Goal: Information Seeking & Learning: Learn about a topic

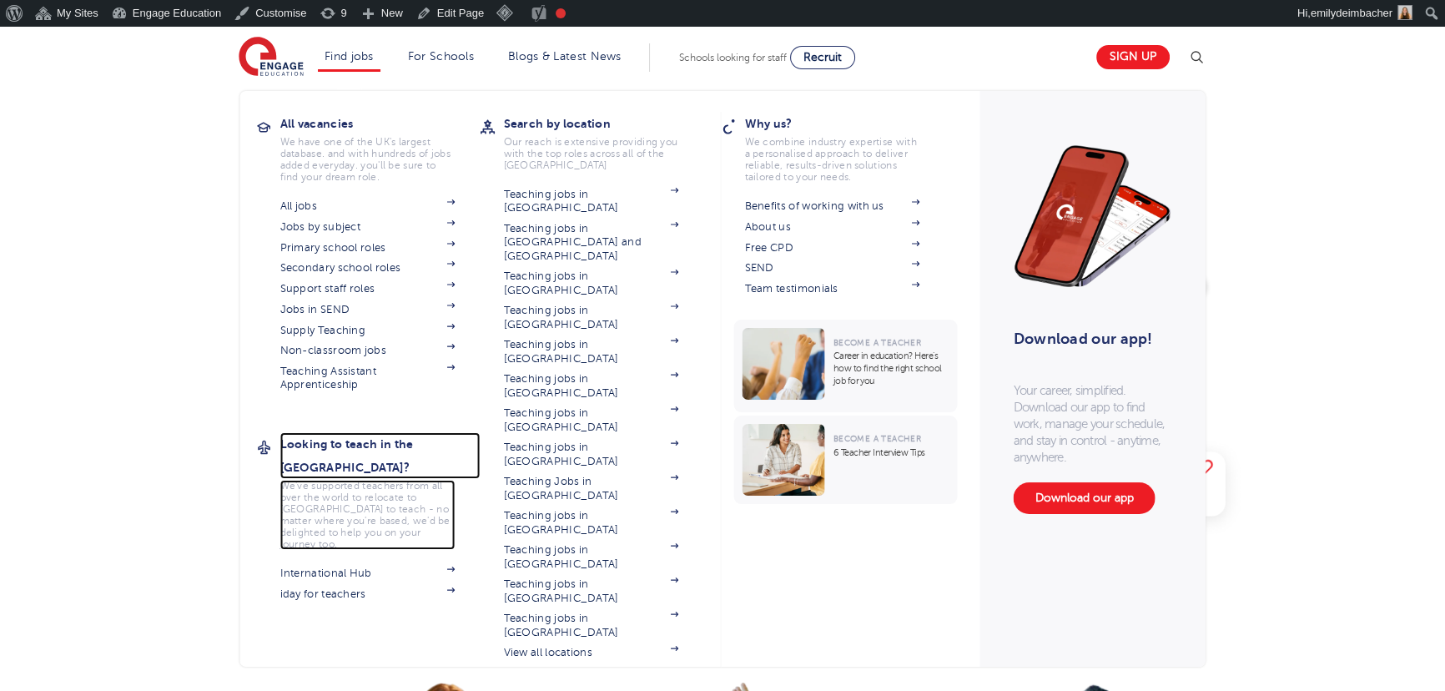
click at [375, 448] on h3 "Looking to teach in the [GEOGRAPHIC_DATA]?" at bounding box center [380, 455] width 200 height 47
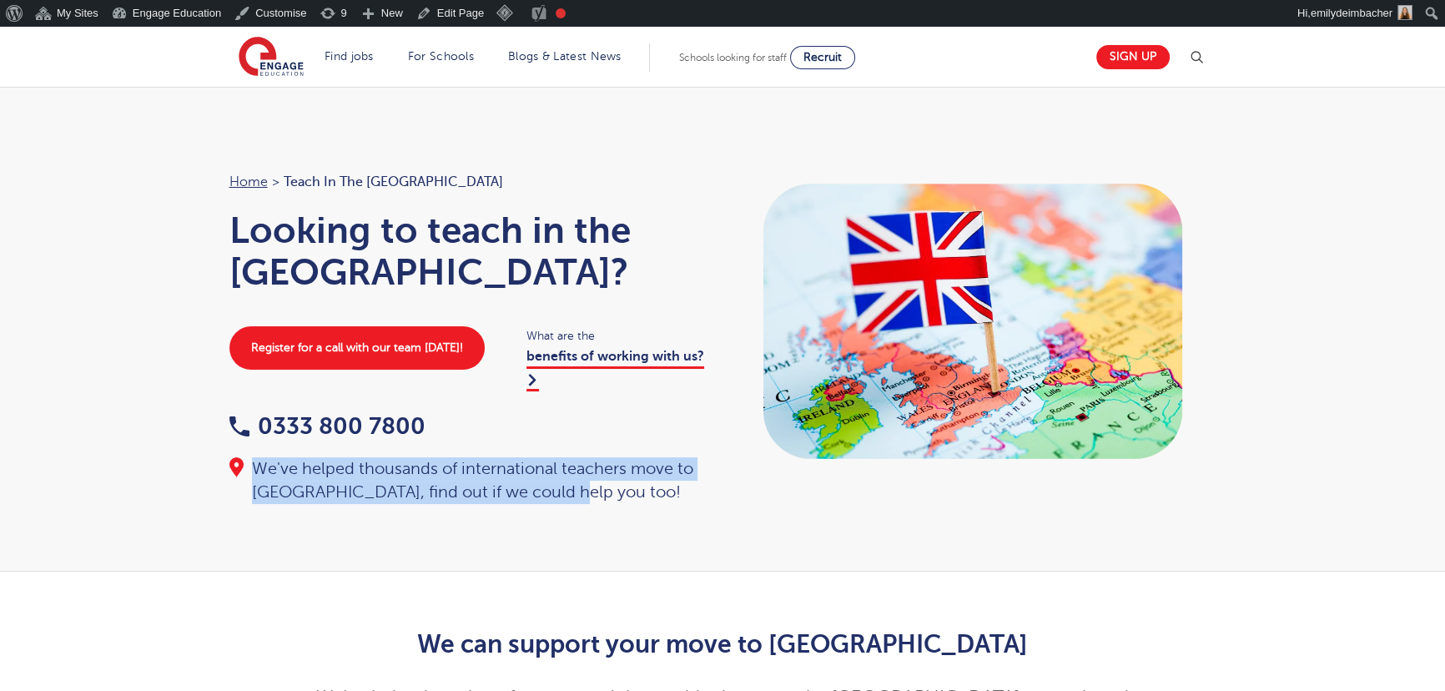
drag, startPoint x: 521, startPoint y: 444, endPoint x: 259, endPoint y: 425, distance: 263.4
click at [259, 457] on div "We've helped thousands of international teachers move to [GEOGRAPHIC_DATA], fin…" at bounding box center [467, 480] width 477 height 47
click at [637, 349] on link "benefits of working with us?" at bounding box center [615, 370] width 178 height 42
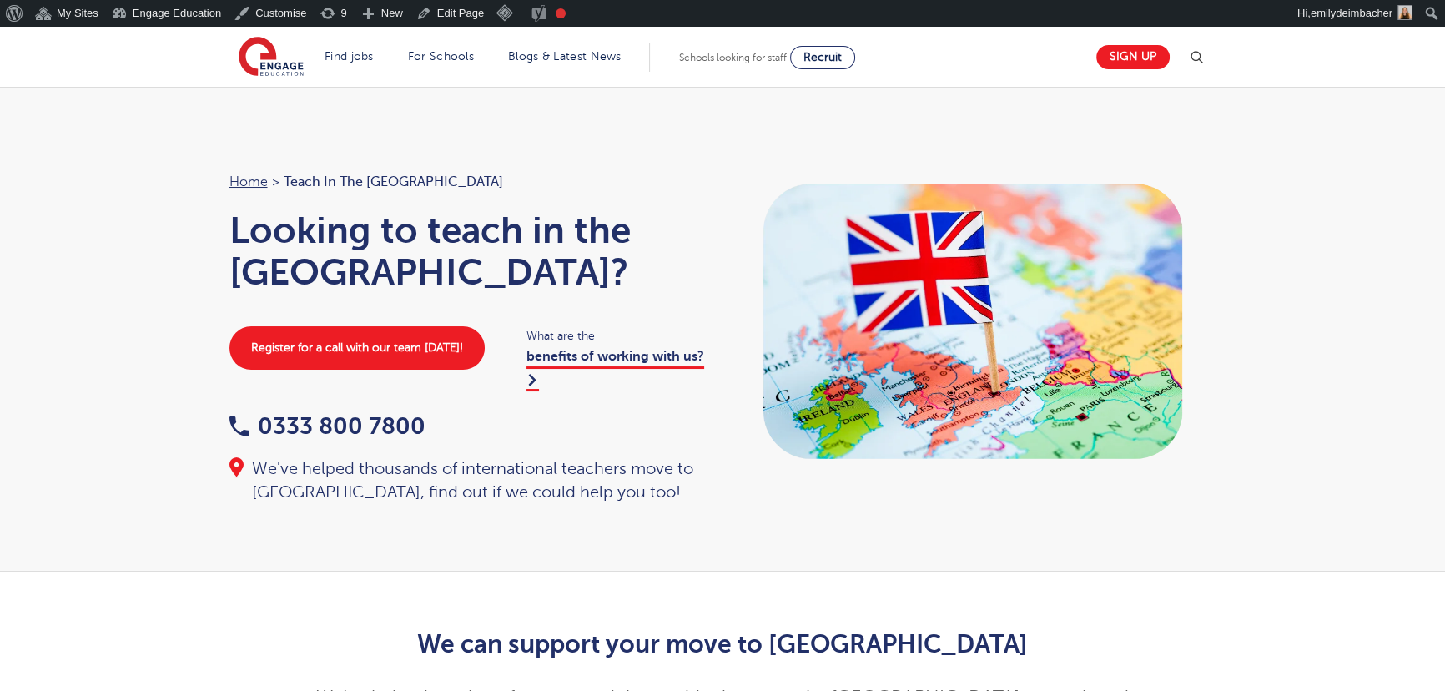
click at [727, 150] on div "Home > Teach in the UK Looking to teach in the UK? Register for a call with our…" at bounding box center [722, 329] width 1445 height 485
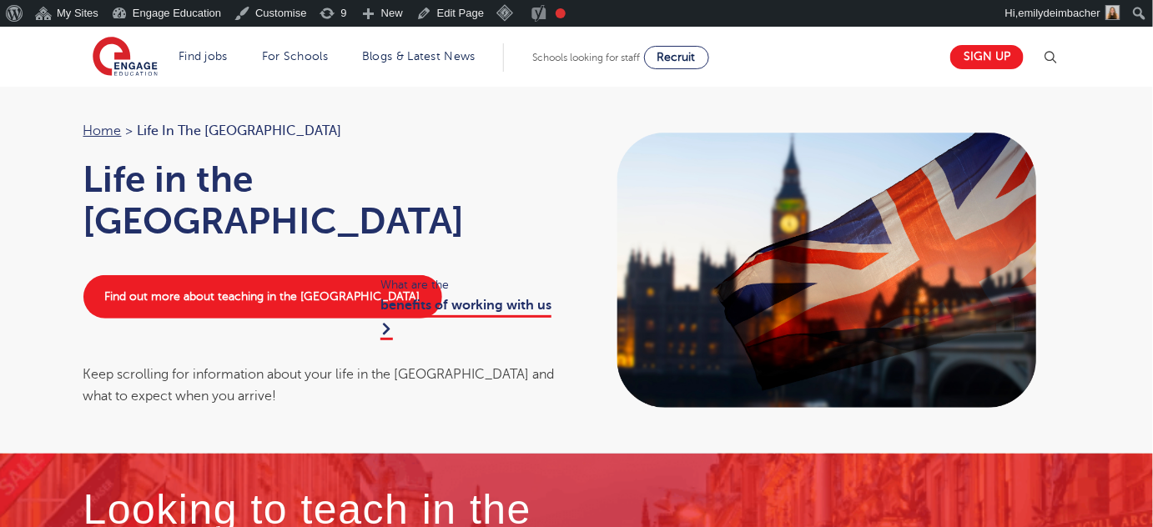
click at [369, 123] on ol "Home > Life in the UK" at bounding box center [321, 131] width 477 height 22
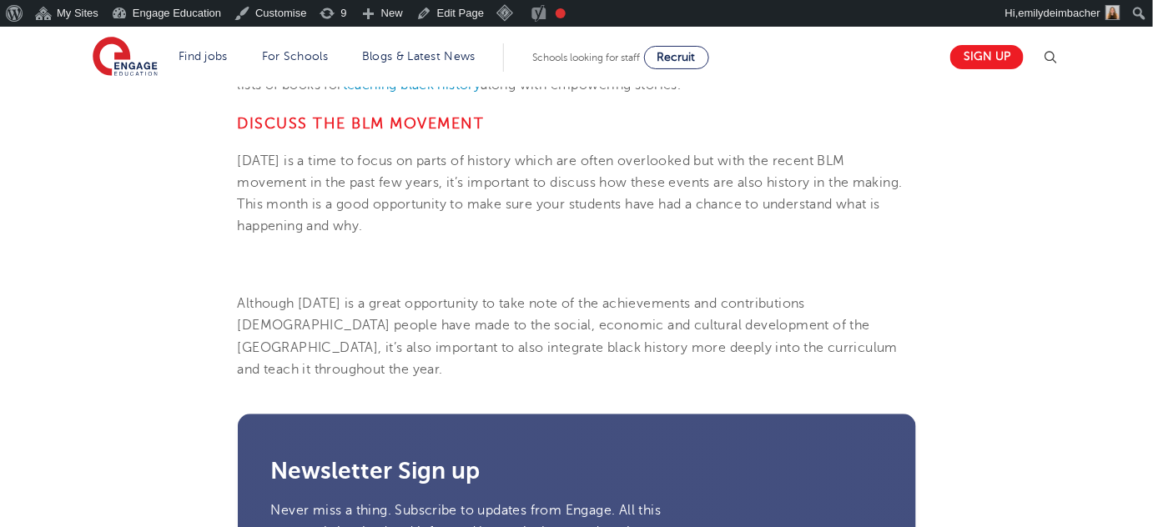
scroll to position [1293, 0]
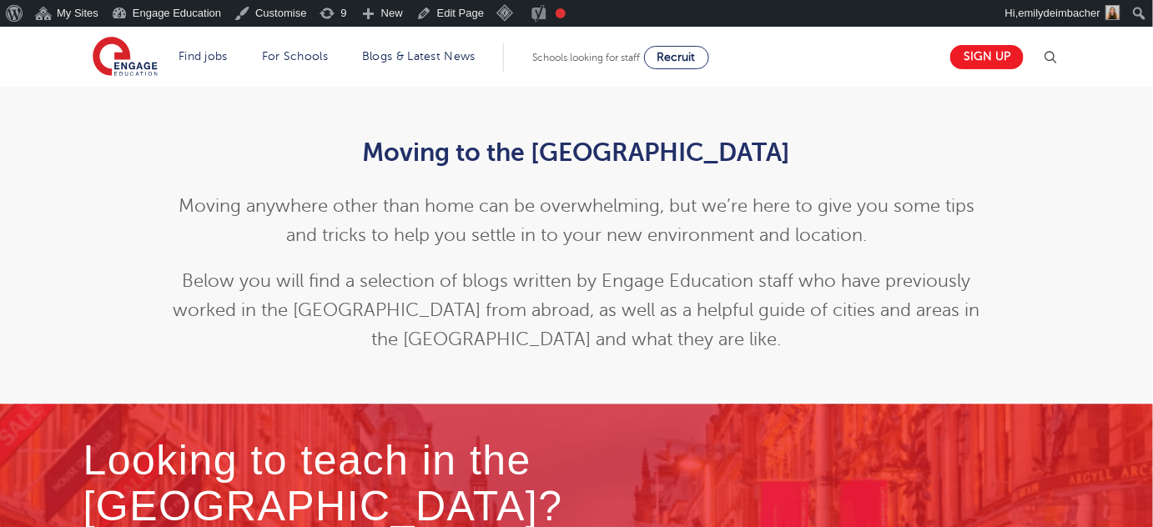
scroll to position [379, 0]
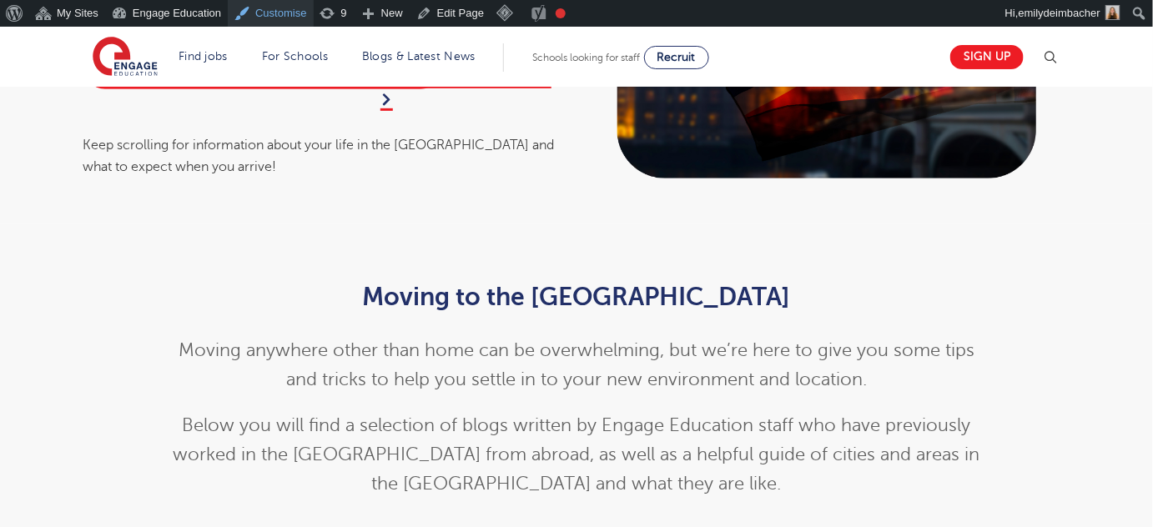
scroll to position [227, 0]
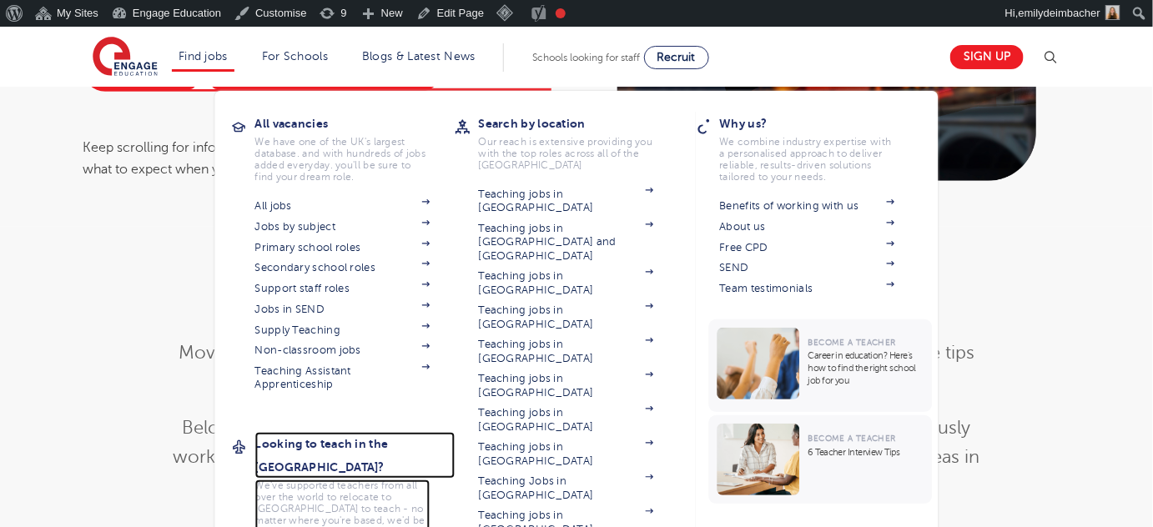
click at [335, 444] on h3 "Looking to teach in the [GEOGRAPHIC_DATA]?" at bounding box center [355, 455] width 200 height 47
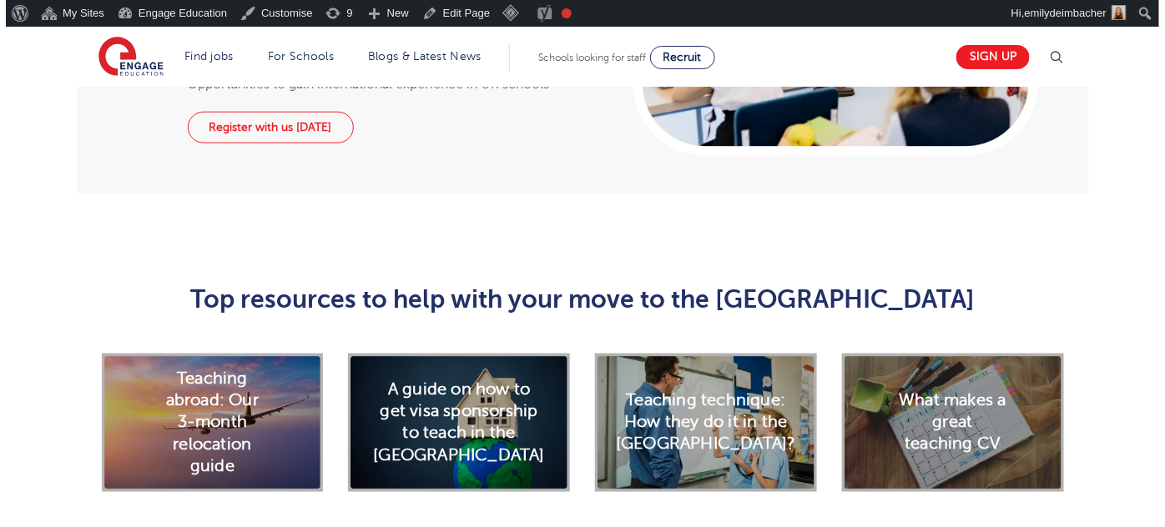
scroll to position [2654, 0]
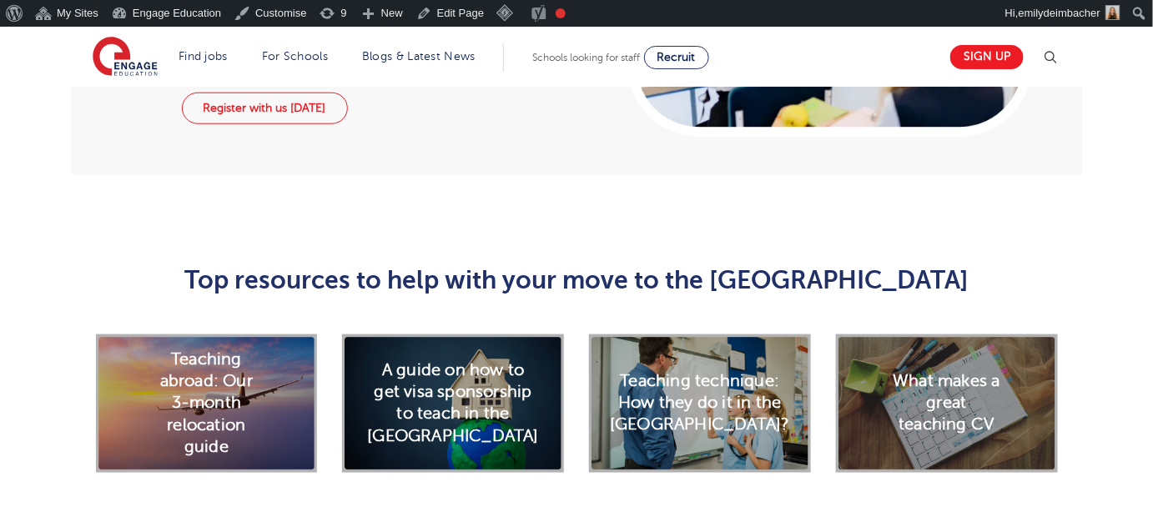
click at [1057, 56] on img at bounding box center [1050, 58] width 20 height 20
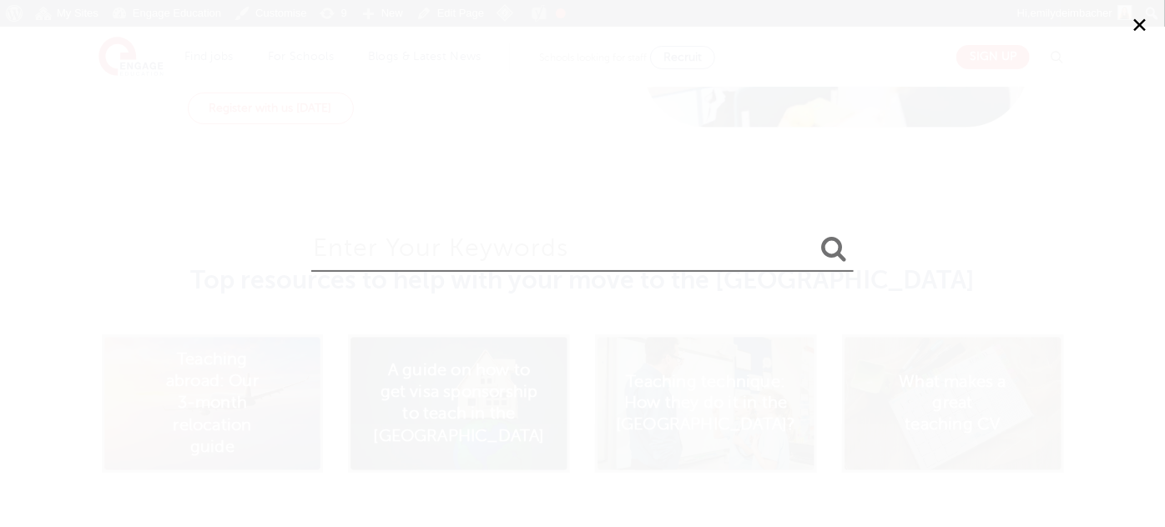
click at [539, 243] on input "search" at bounding box center [582, 245] width 542 height 54
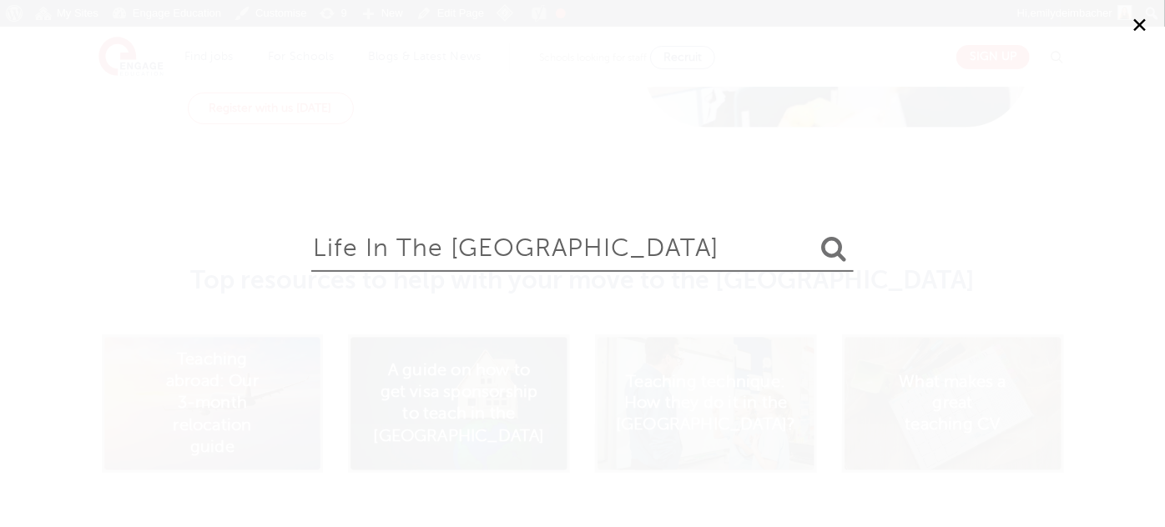
type input "life in the [GEOGRAPHIC_DATA]"
click at [813, 234] on button "submit" at bounding box center [833, 249] width 40 height 31
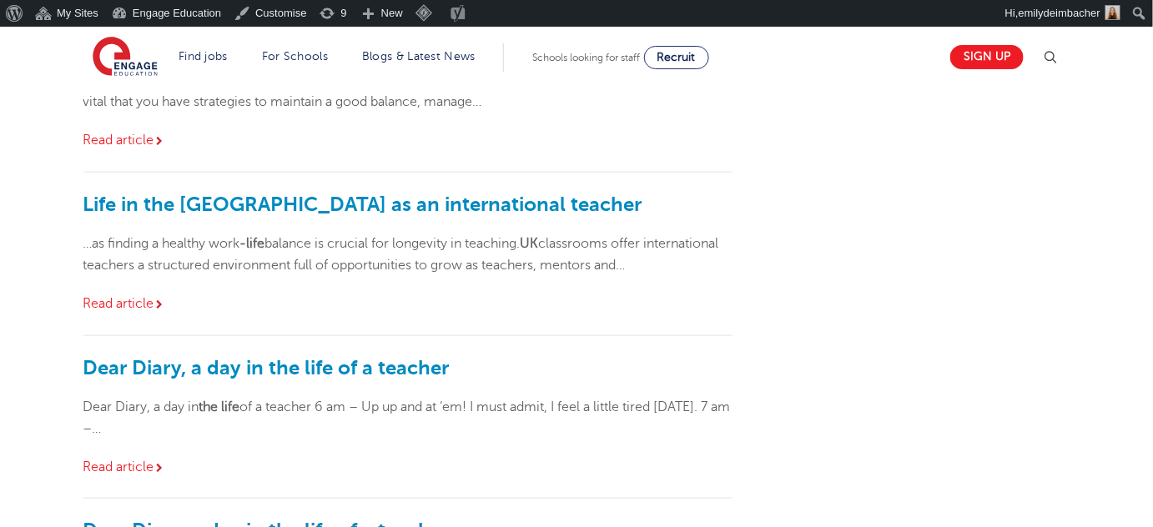
scroll to position [455, 0]
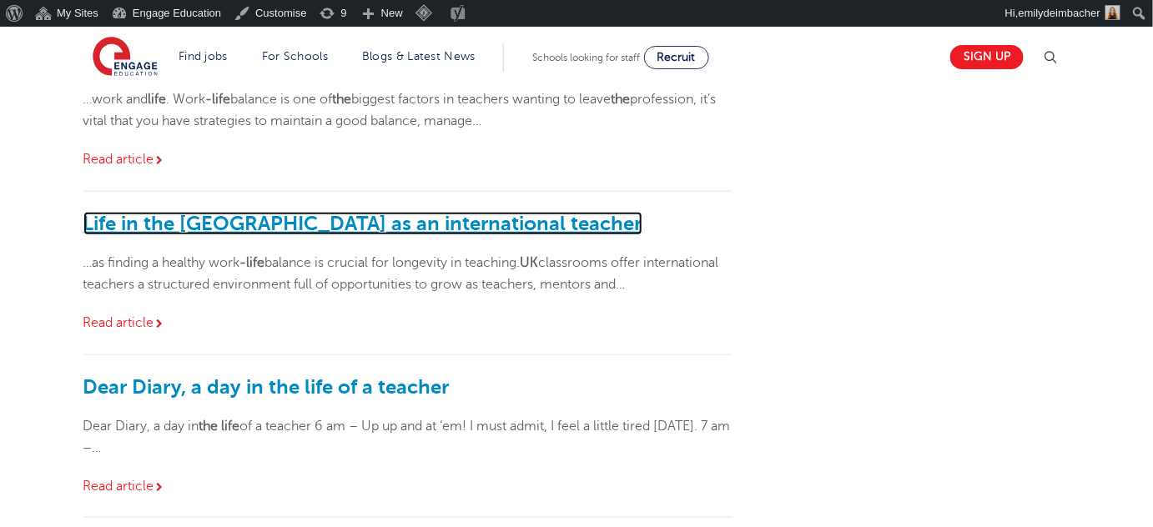
click at [378, 219] on link "Life in the [GEOGRAPHIC_DATA] as an international teacher" at bounding box center [362, 223] width 559 height 23
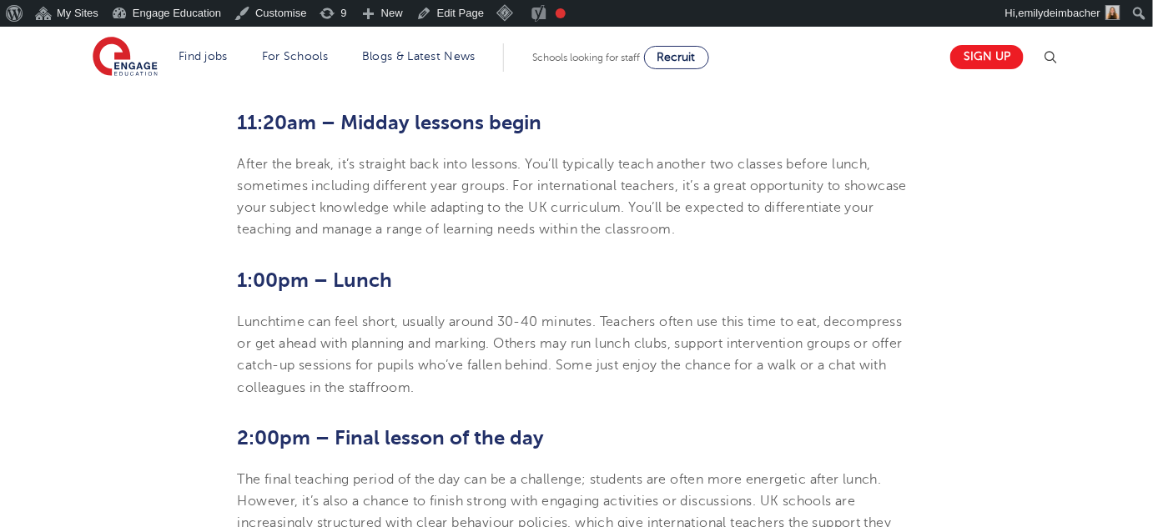
scroll to position [1517, 0]
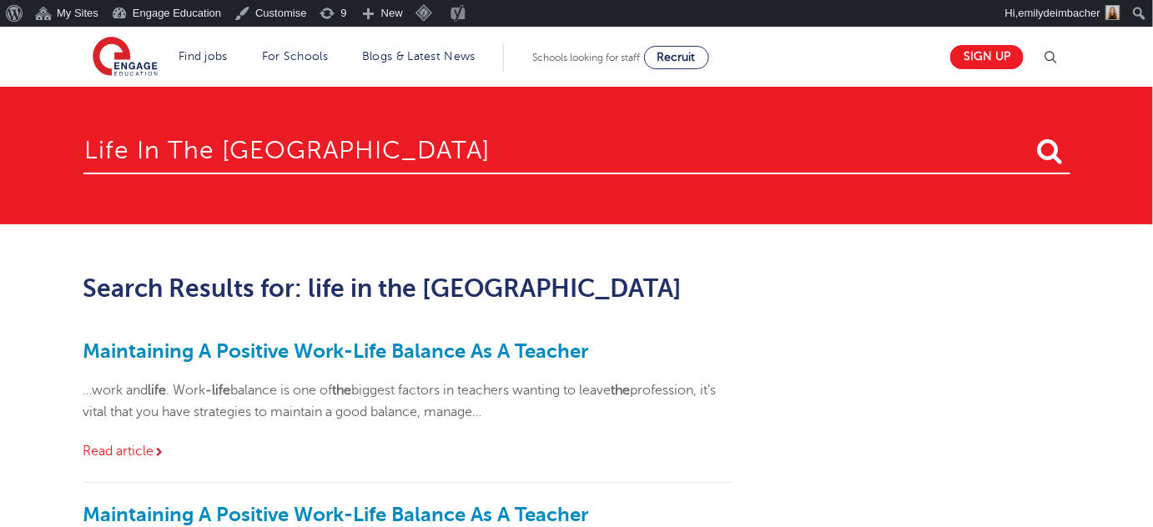
drag, startPoint x: 302, startPoint y: 143, endPoint x: 53, endPoint y: 142, distance: 249.5
click at [28, 153] on section "life in the [GEOGRAPHIC_DATA]" at bounding box center [576, 156] width 1153 height 138
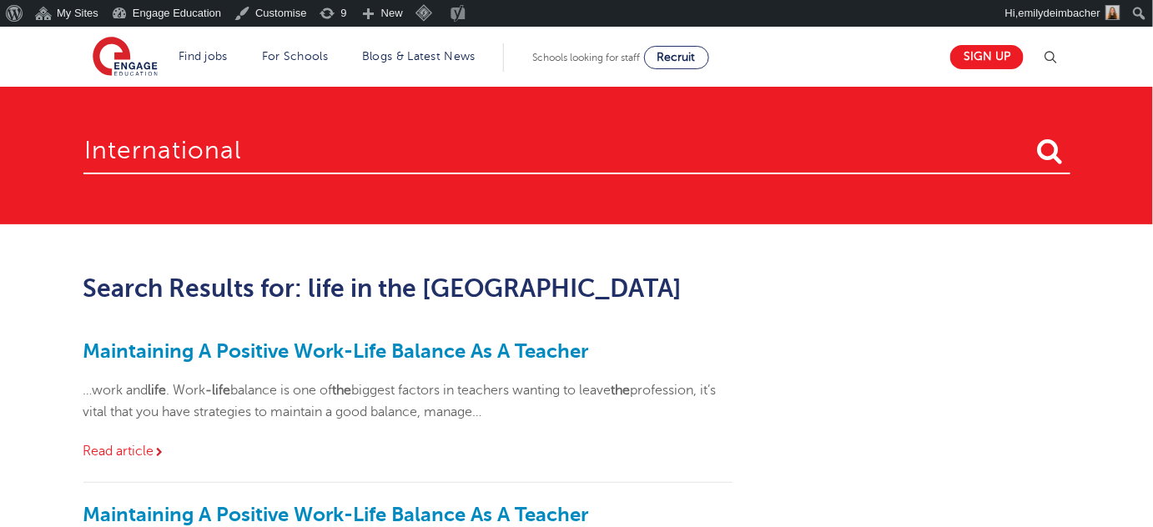
type input "international"
click at [1030, 137] on button "submit" at bounding box center [1050, 152] width 40 height 31
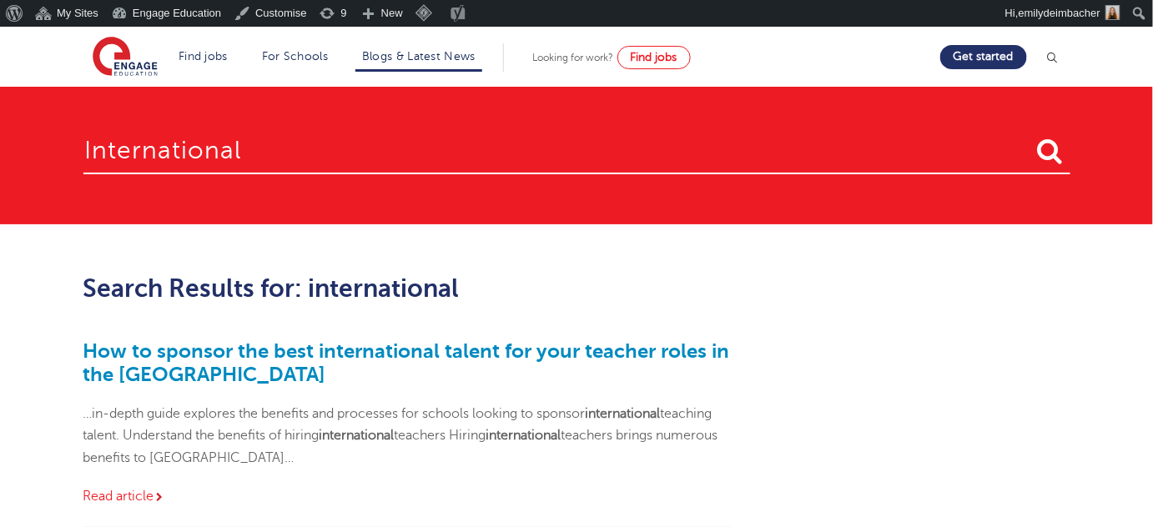
click at [433, 46] on li "Blogs & Latest News" at bounding box center [418, 57] width 127 height 28
click at [442, 60] on link "Blogs & Latest News" at bounding box center [418, 56] width 113 height 13
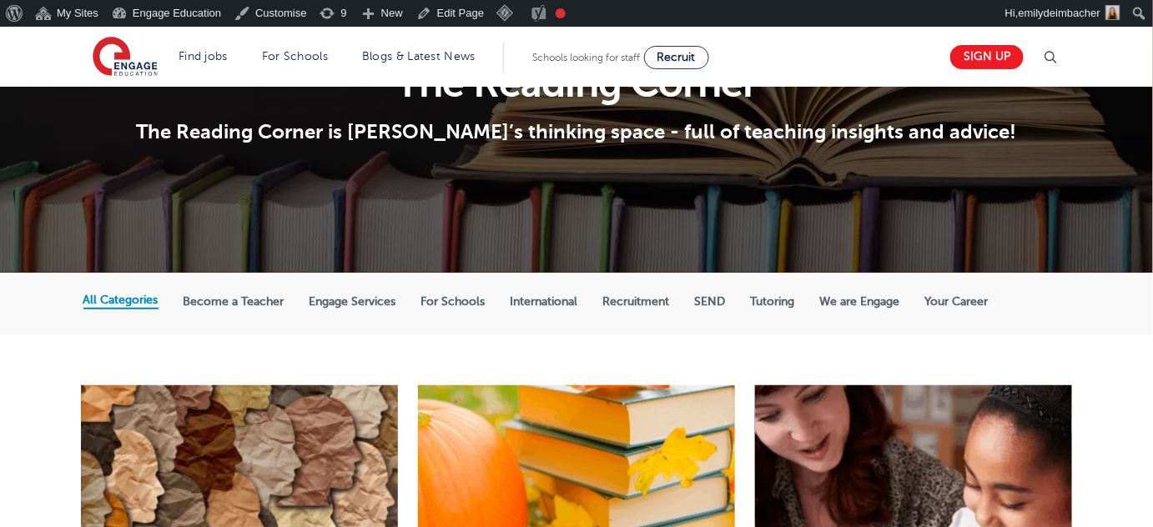
scroll to position [151, 0]
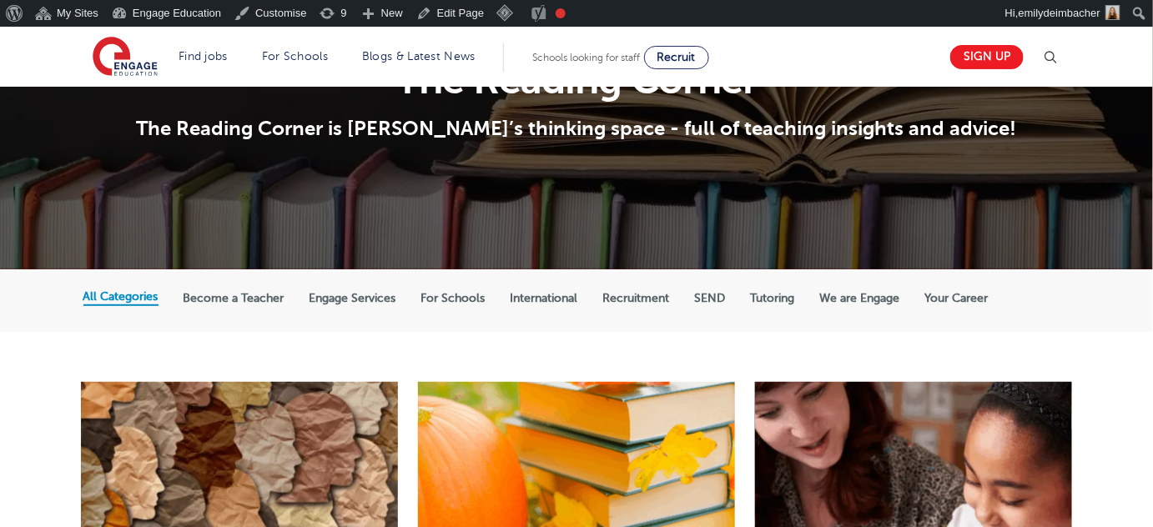
click at [536, 294] on label "International" at bounding box center [545, 298] width 68 height 15
click at [0, 0] on input "International" at bounding box center [0, 0] width 0 height 0
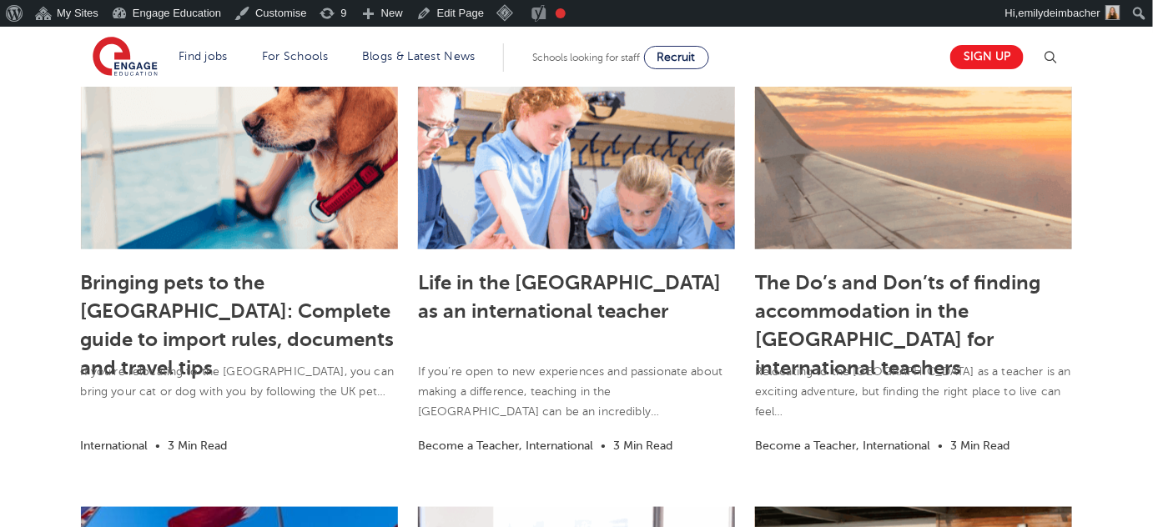
scroll to position [455, 0]
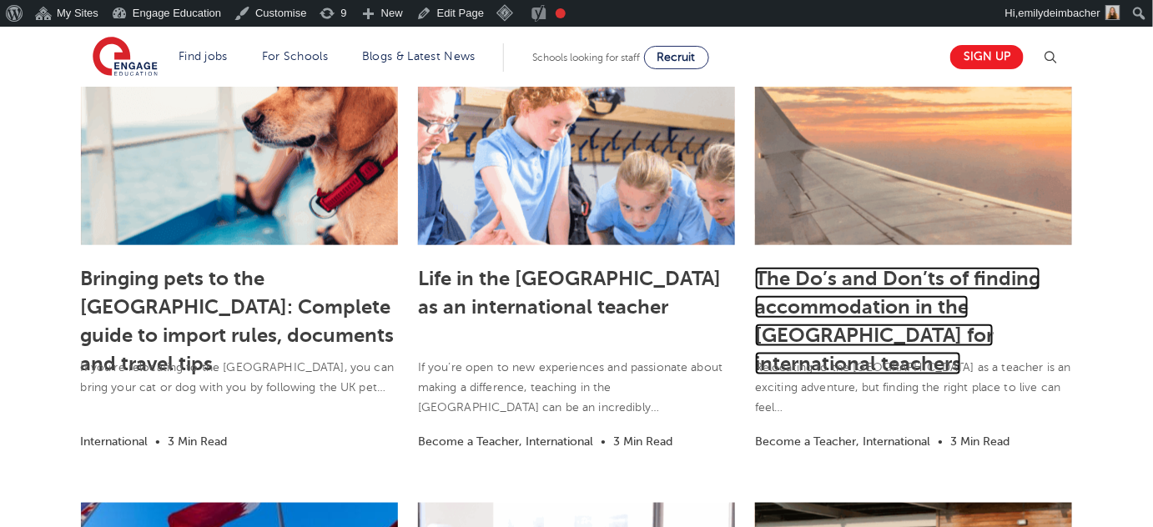
click at [843, 299] on link "The Do’s and Don’ts of finding accommodation in the UK for international teache…" at bounding box center [897, 321] width 285 height 108
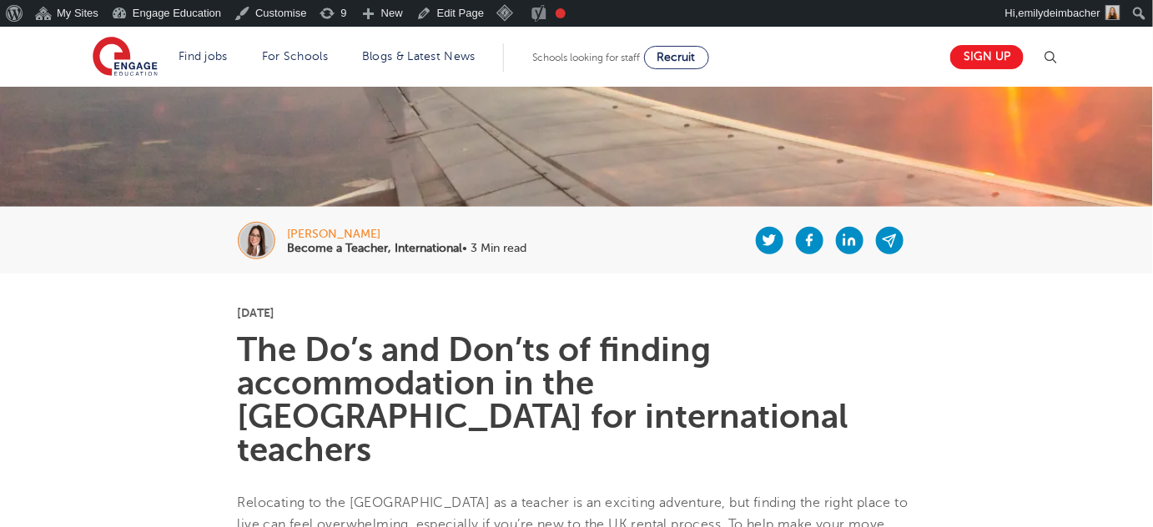
scroll to position [227, 0]
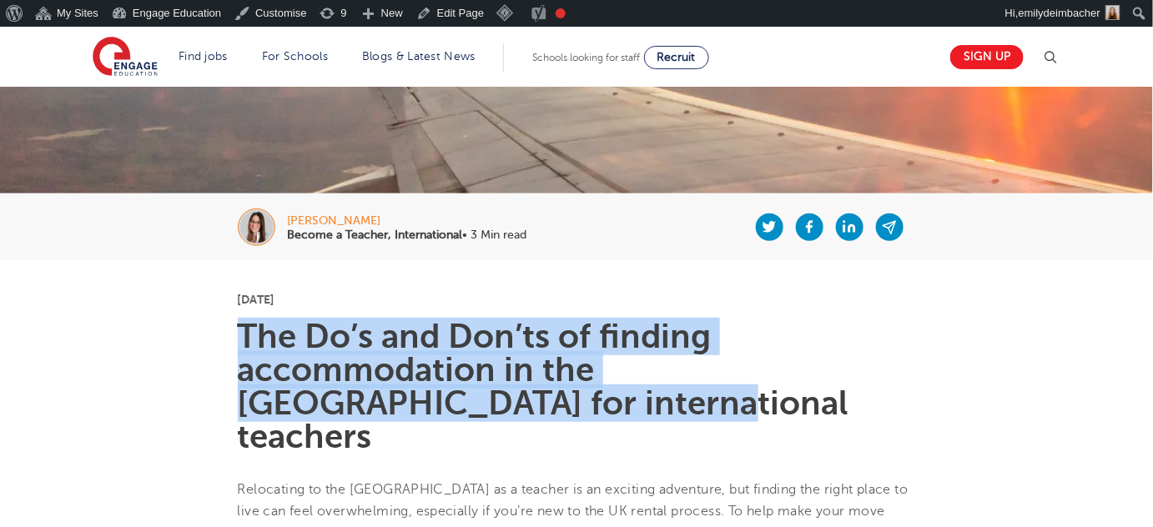
drag, startPoint x: 234, startPoint y: 325, endPoint x: 415, endPoint y: 410, distance: 200.8
copy h1 "The Do’s and Don’ts of finding accommodation in the [GEOGRAPHIC_DATA] for inter…"
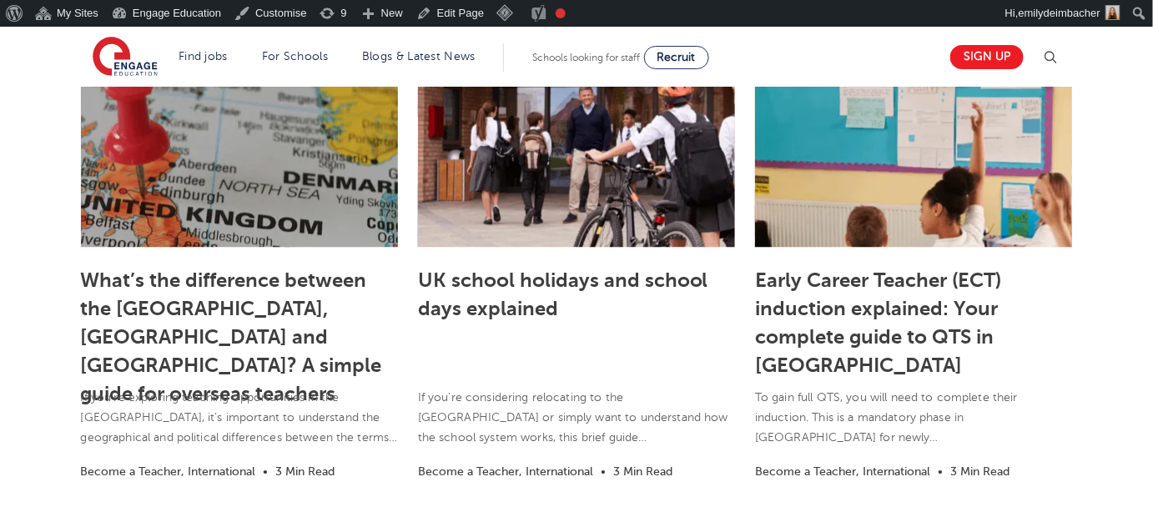
scroll to position [1365, 0]
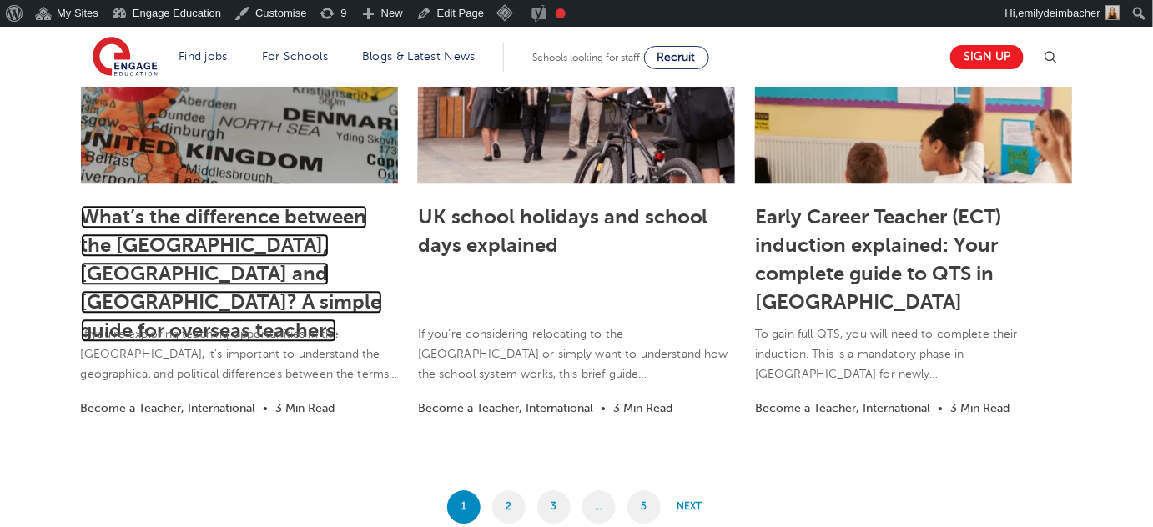
click at [237, 232] on link "What’s the difference between the [GEOGRAPHIC_DATA], [GEOGRAPHIC_DATA] and [GEO…" at bounding box center [231, 273] width 301 height 137
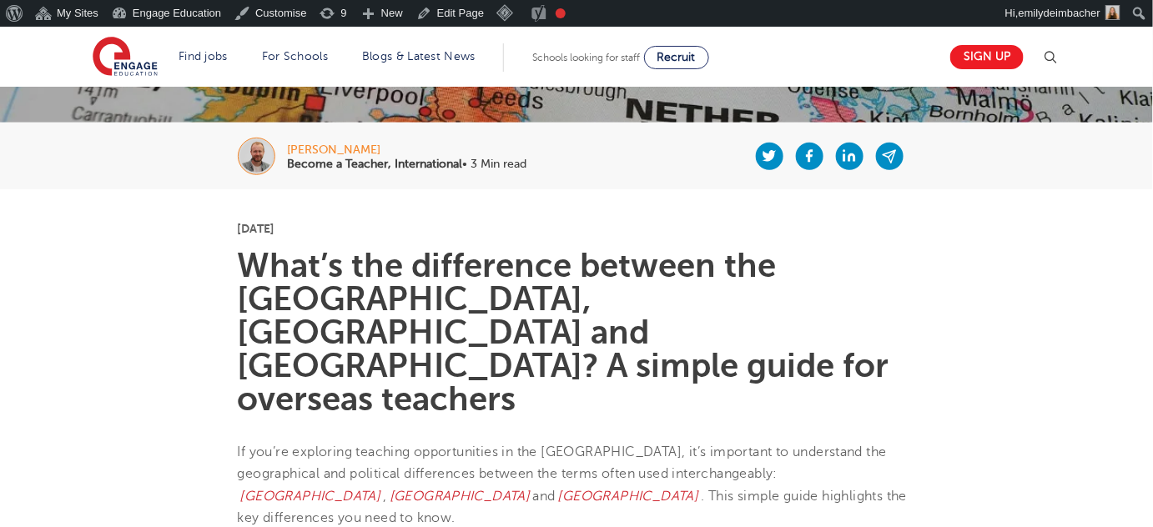
scroll to position [303, 0]
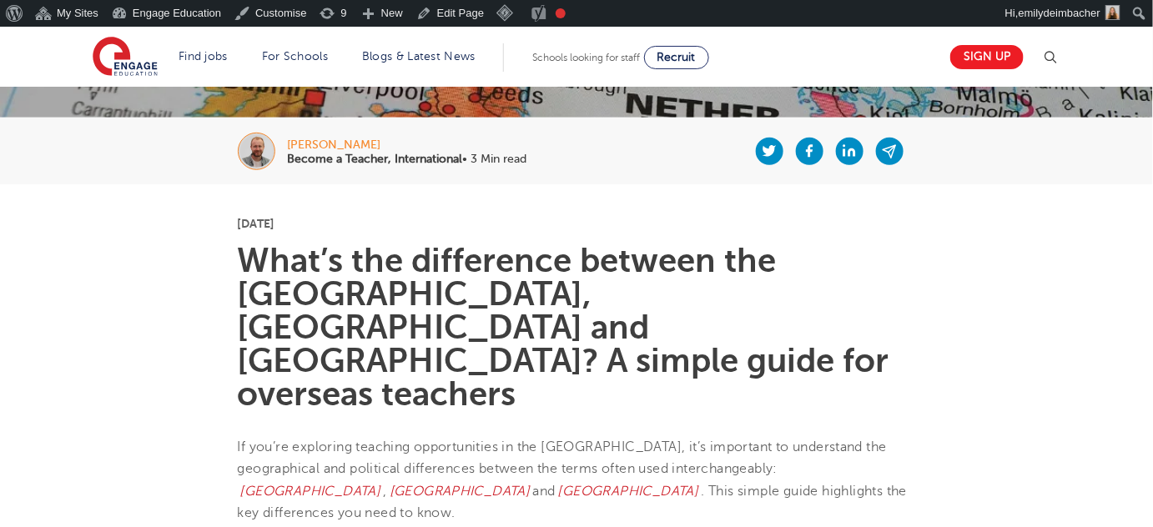
click at [346, 305] on h1 "What’s the difference between the [GEOGRAPHIC_DATA], [GEOGRAPHIC_DATA] and [GEO…" at bounding box center [577, 327] width 678 height 167
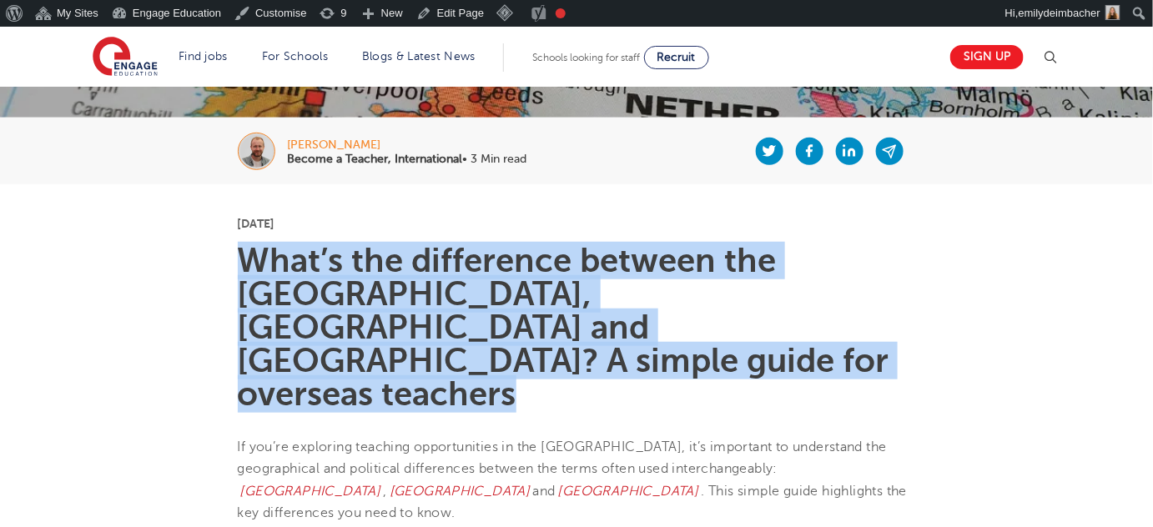
click at [346, 305] on h1 "What’s the difference between the [GEOGRAPHIC_DATA], [GEOGRAPHIC_DATA] and [GEO…" at bounding box center [577, 327] width 678 height 167
copy section "What’s the difference between the [GEOGRAPHIC_DATA], [GEOGRAPHIC_DATA] and [GEO…"
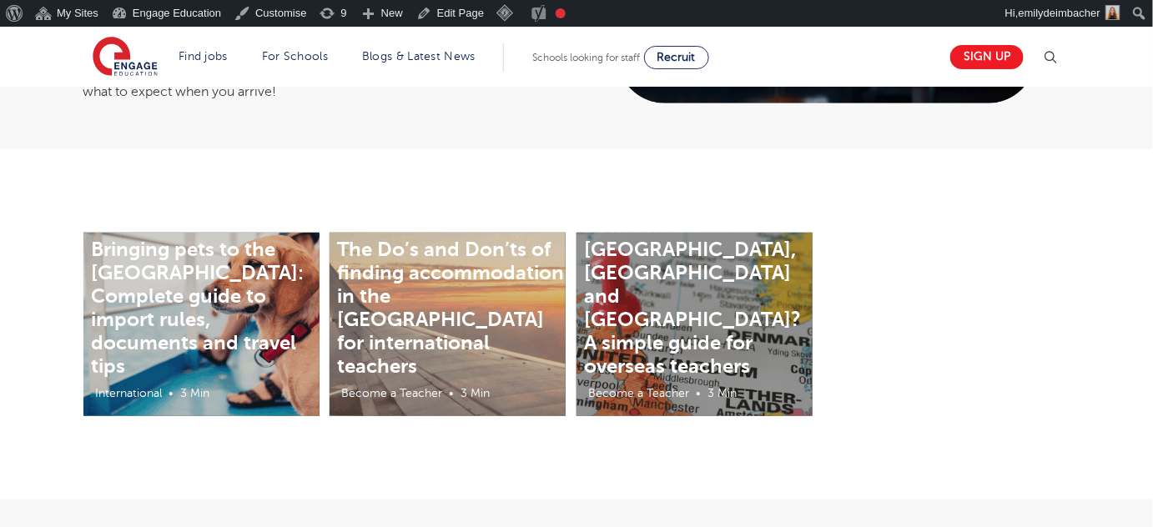
scroll to position [303, 0]
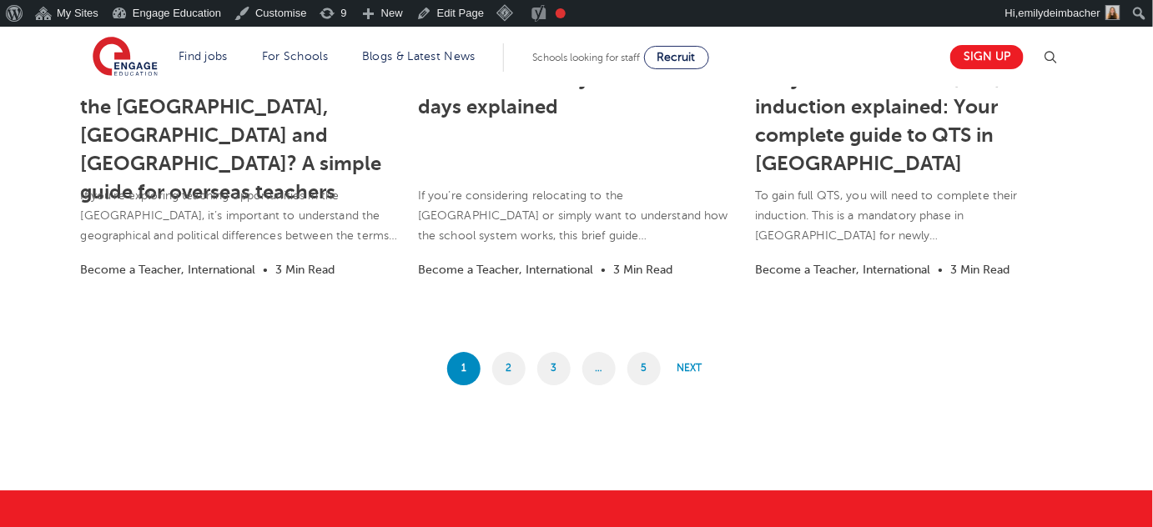
scroll to position [1517, 0]
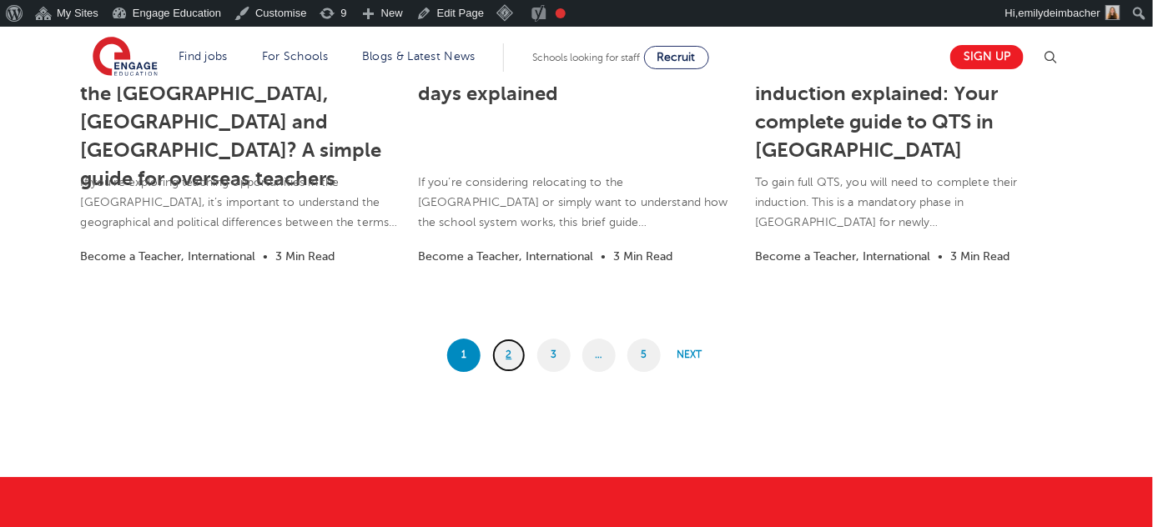
click at [521, 353] on link "2" at bounding box center [508, 355] width 33 height 33
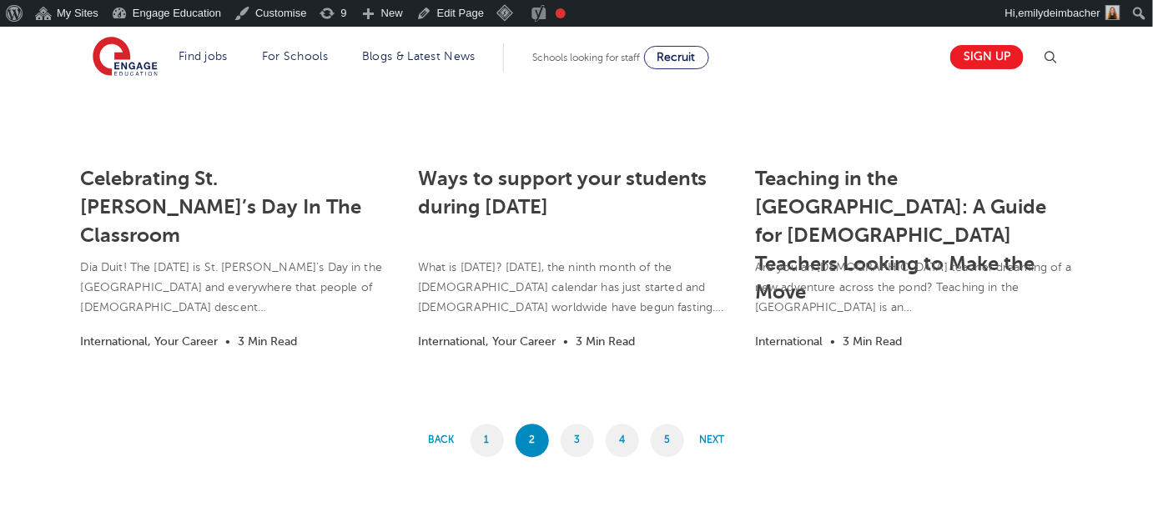
scroll to position [1517, 0]
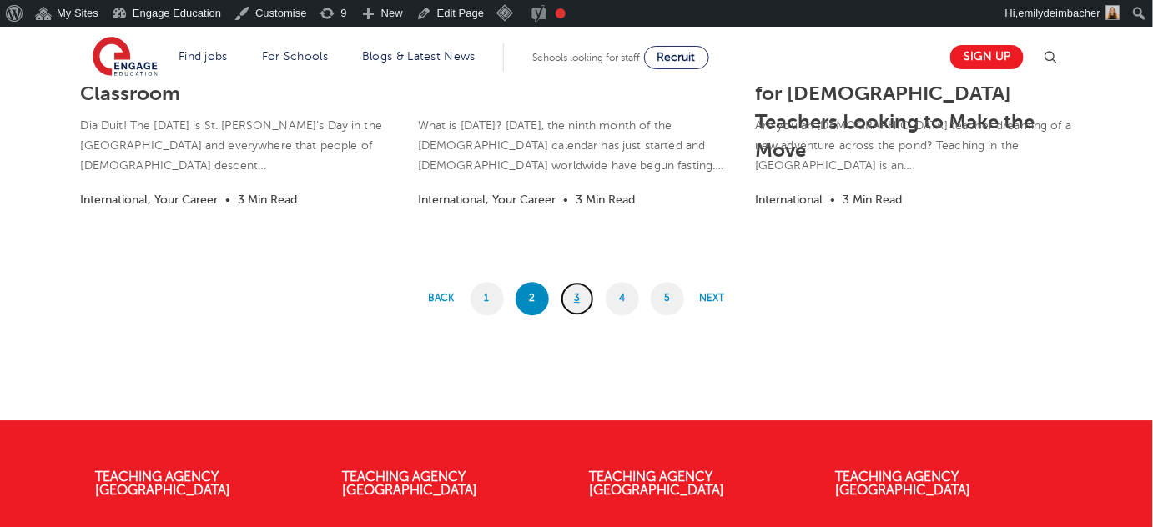
click at [588, 300] on link "3" at bounding box center [577, 298] width 33 height 33
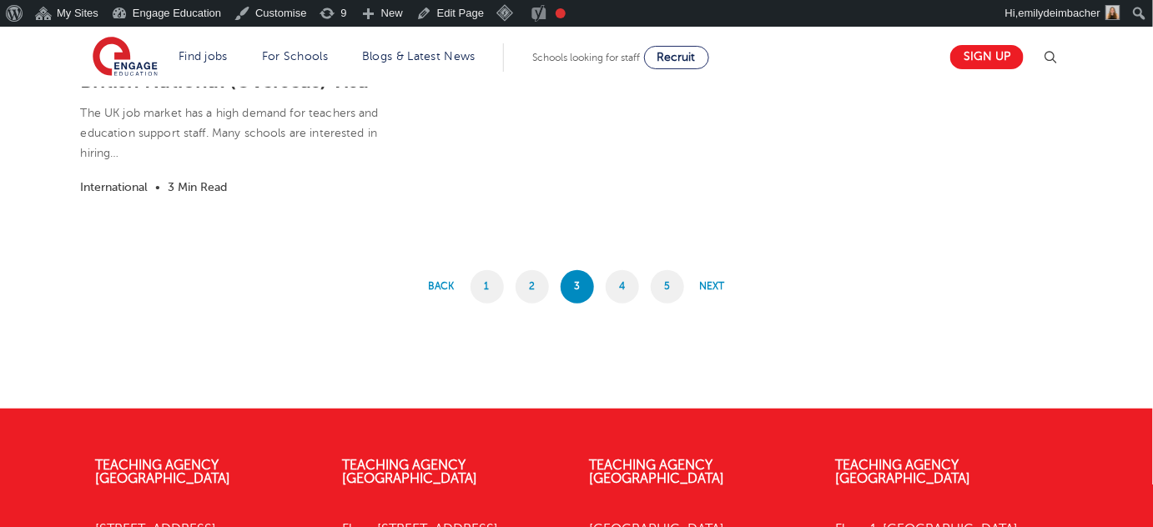
scroll to position [2275, 0]
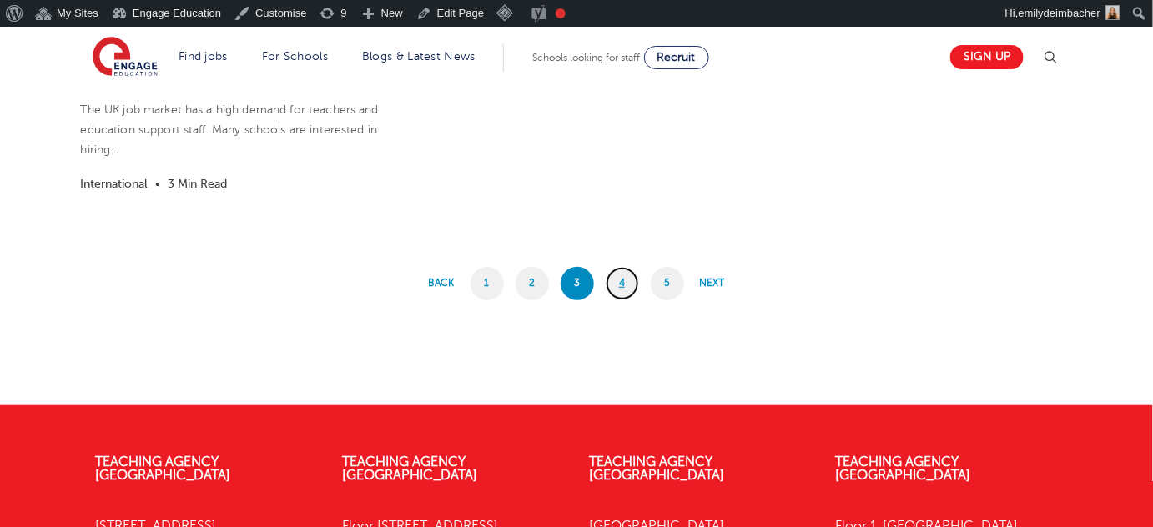
click at [612, 267] on link "4" at bounding box center [622, 283] width 33 height 33
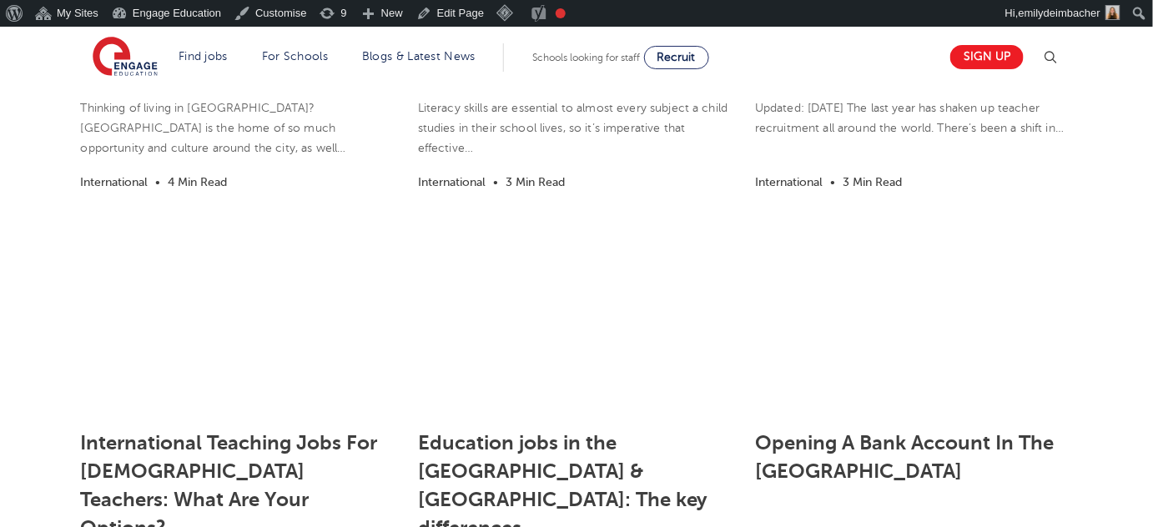
scroll to position [712, 0]
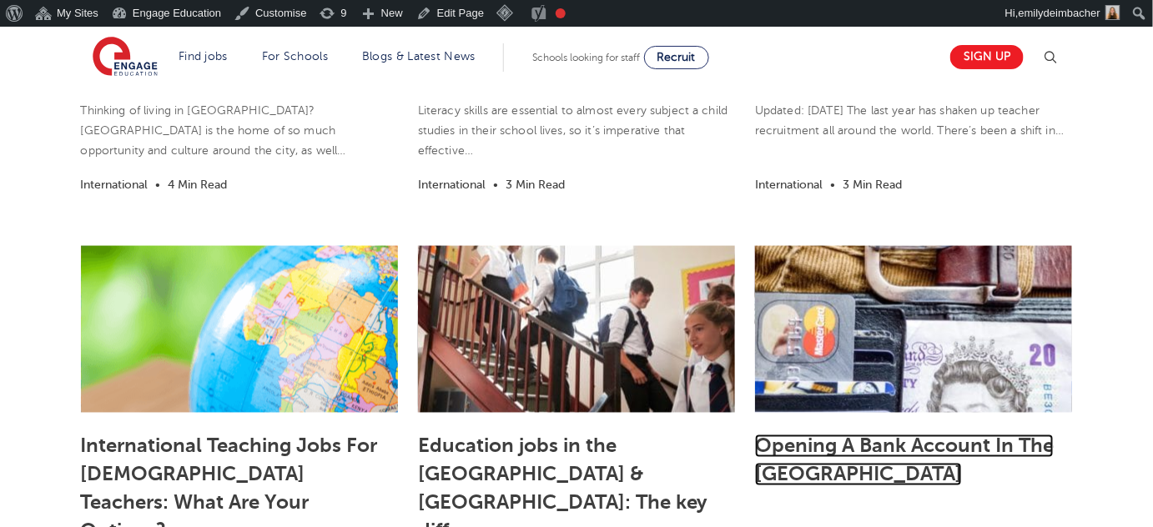
click at [781, 446] on link "Opening A Bank Account In The [GEOGRAPHIC_DATA]" at bounding box center [904, 461] width 299 height 52
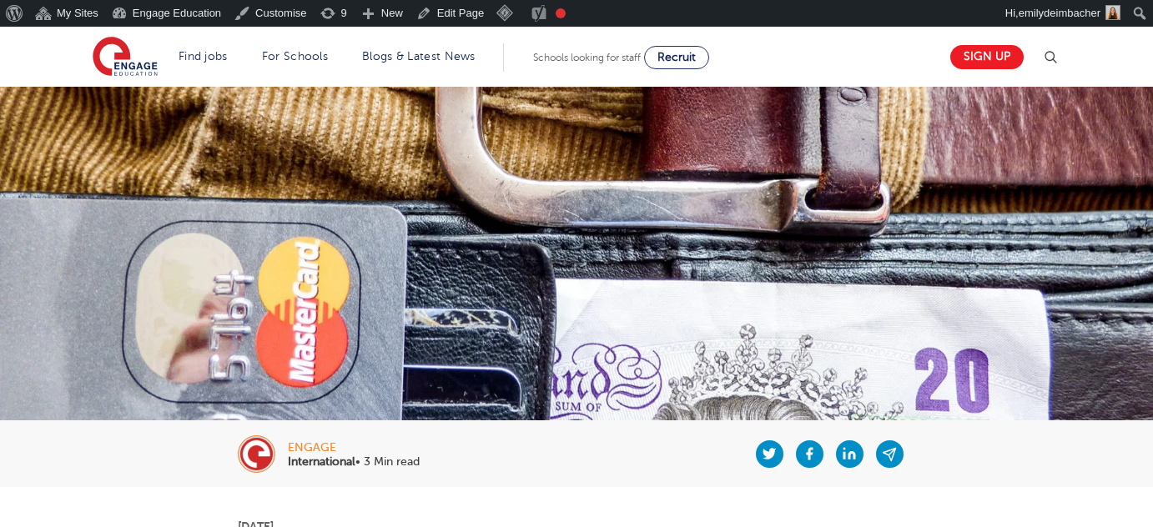
scroll to position [227, 0]
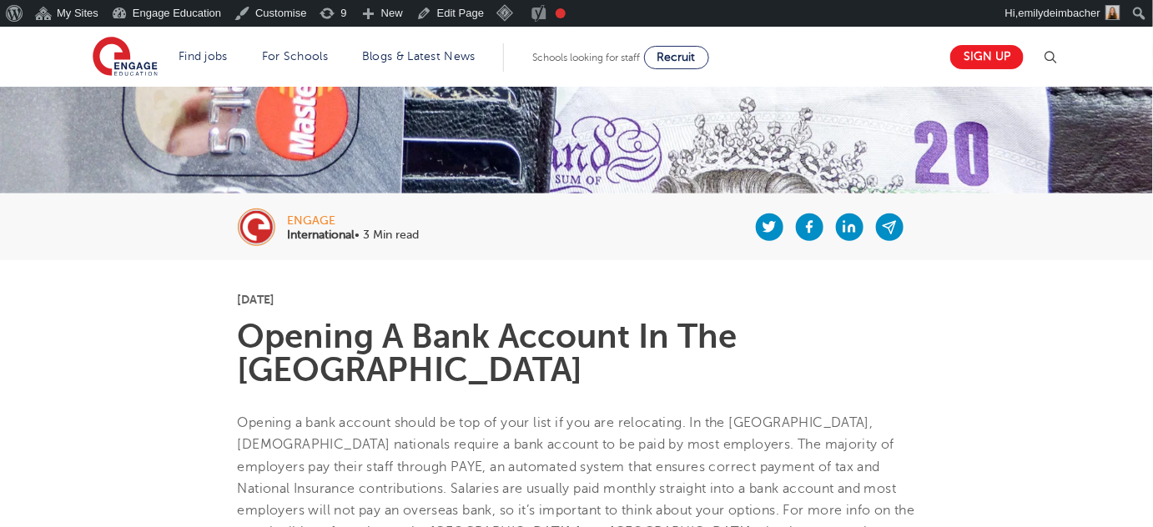
click at [422, 335] on h1 "Opening A Bank Account In The [GEOGRAPHIC_DATA]" at bounding box center [577, 353] width 678 height 67
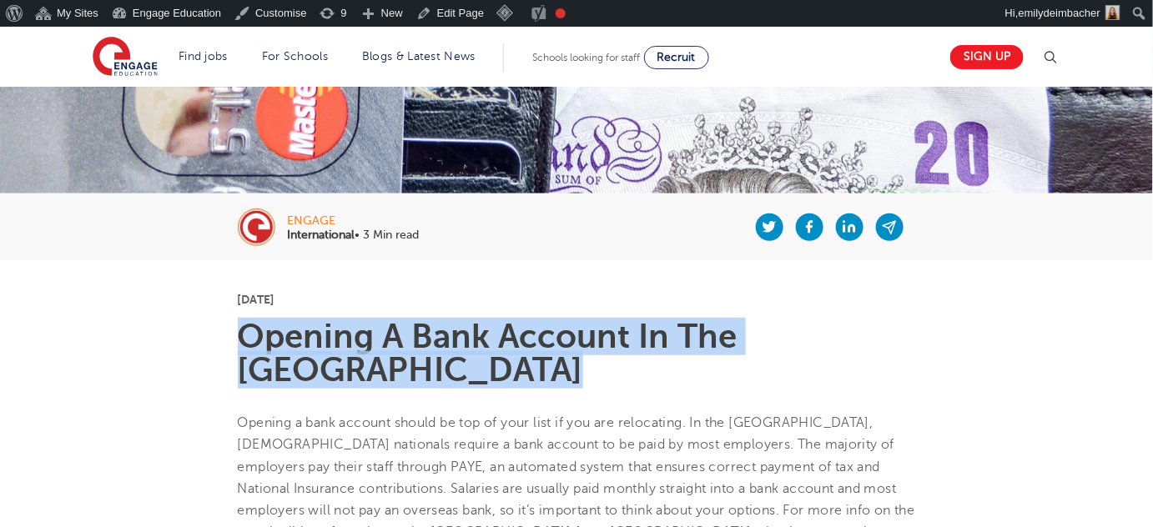
click at [422, 335] on h1 "Opening A Bank Account In The [GEOGRAPHIC_DATA]" at bounding box center [577, 353] width 678 height 67
copy section "Opening A Bank Account In The [GEOGRAPHIC_DATA]"
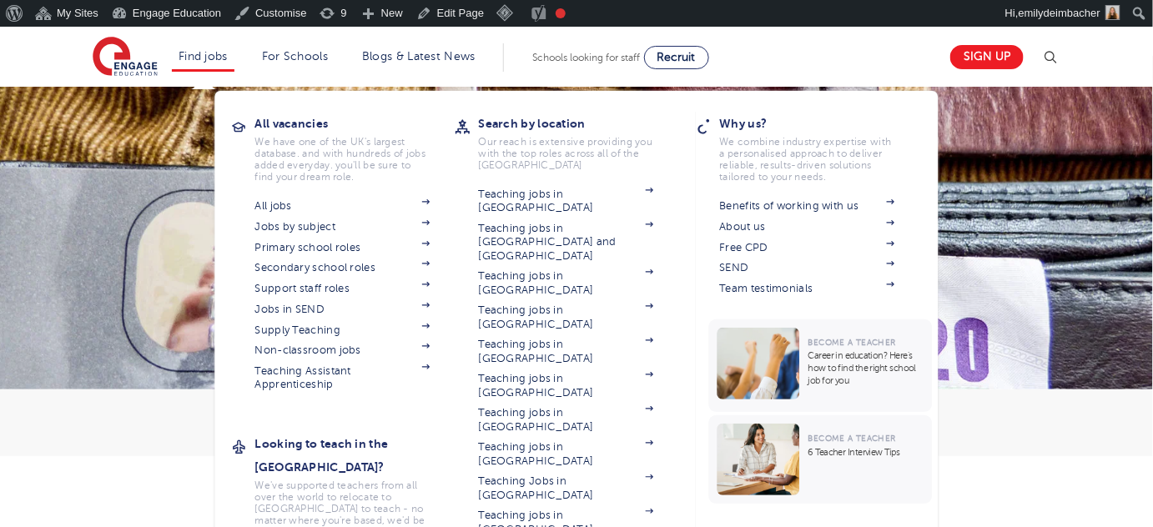
scroll to position [0, 0]
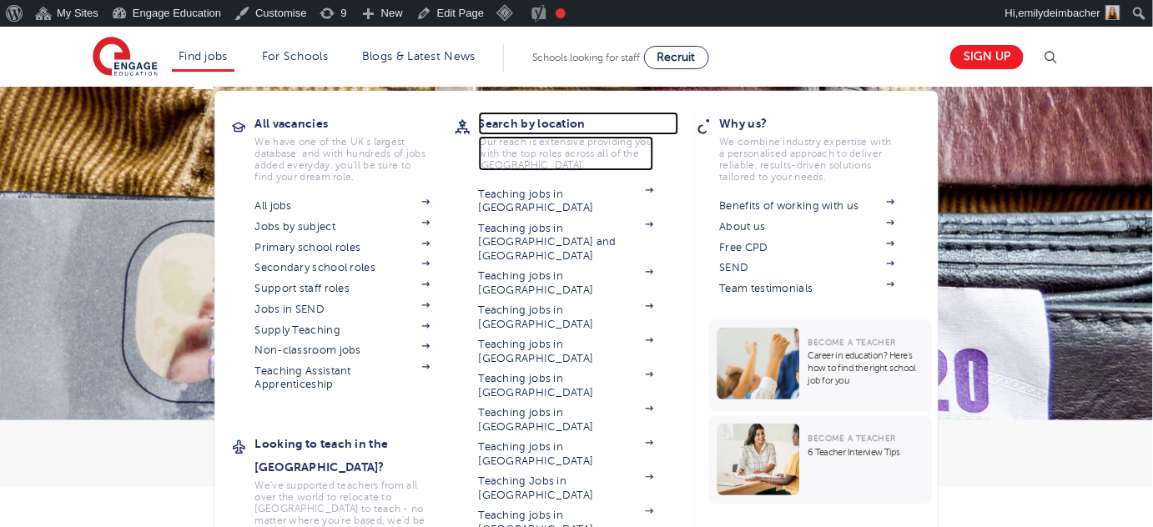
click at [521, 124] on h3 "Search by location" at bounding box center [579, 123] width 200 height 23
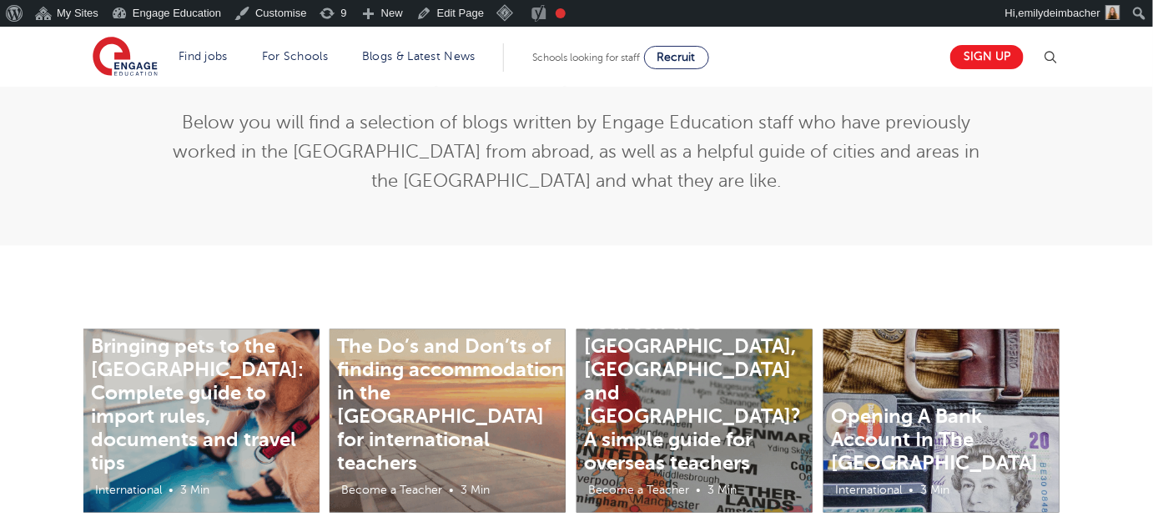
scroll to position [531, 0]
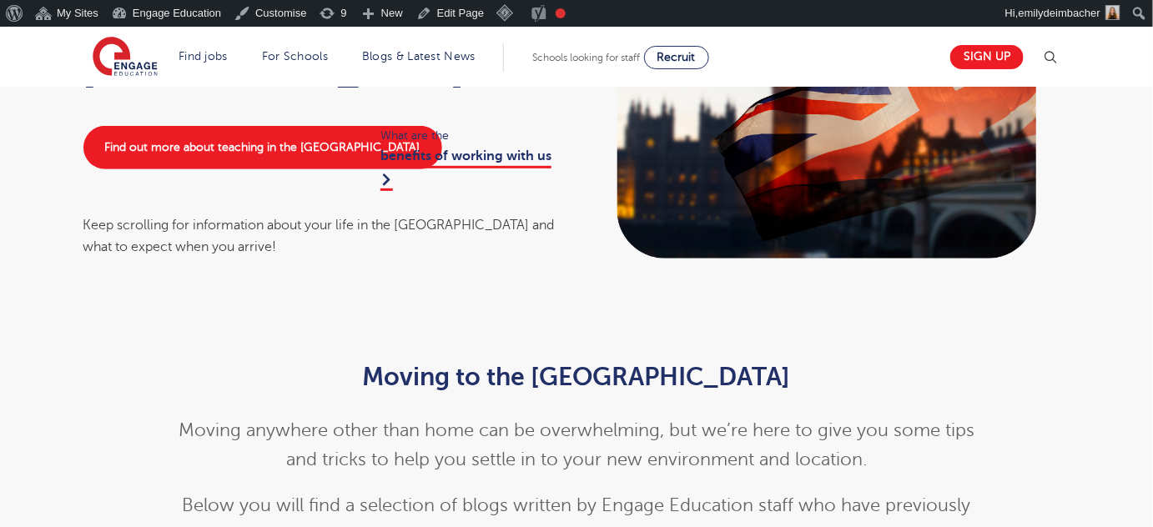
scroll to position [151, 0]
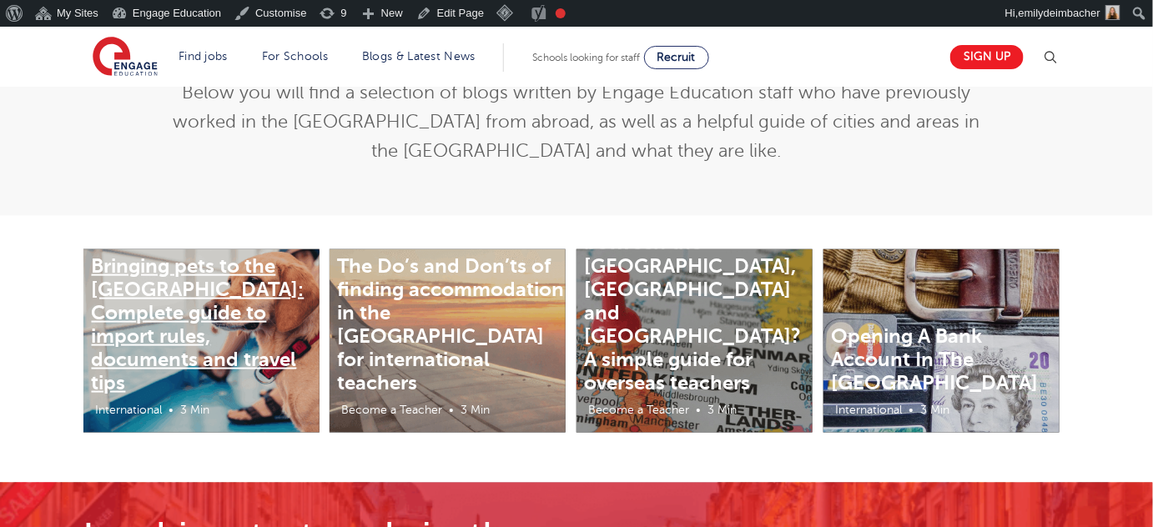
scroll to position [531, 0]
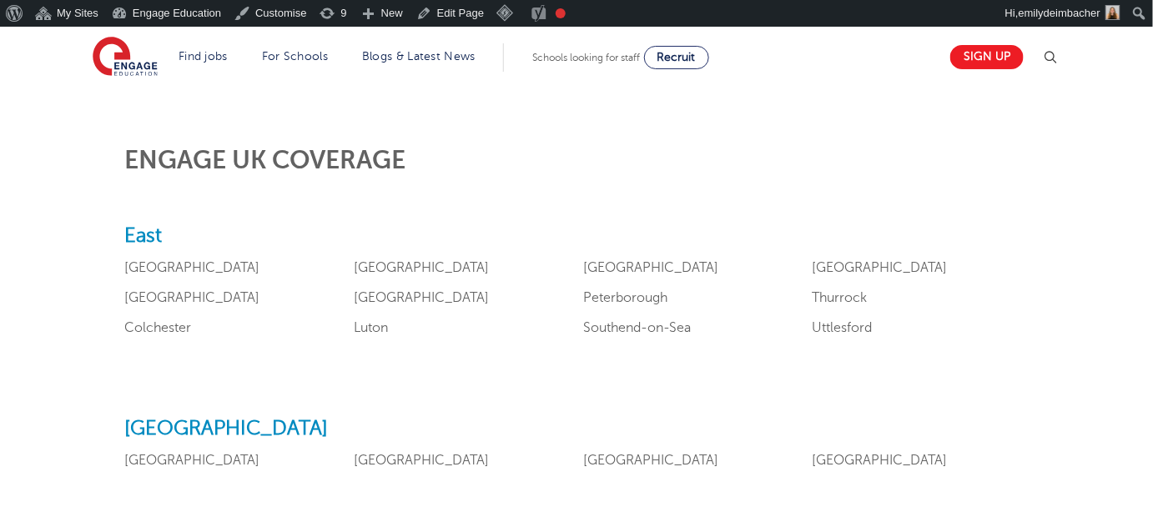
scroll to position [682, 0]
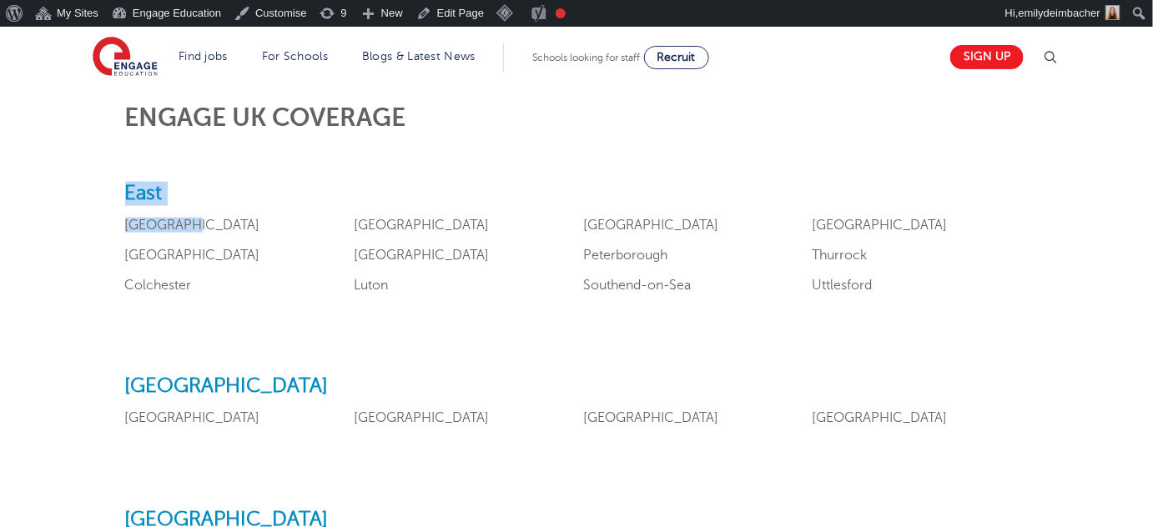
drag, startPoint x: 110, startPoint y: 180, endPoint x: 310, endPoint y: 215, distance: 202.5
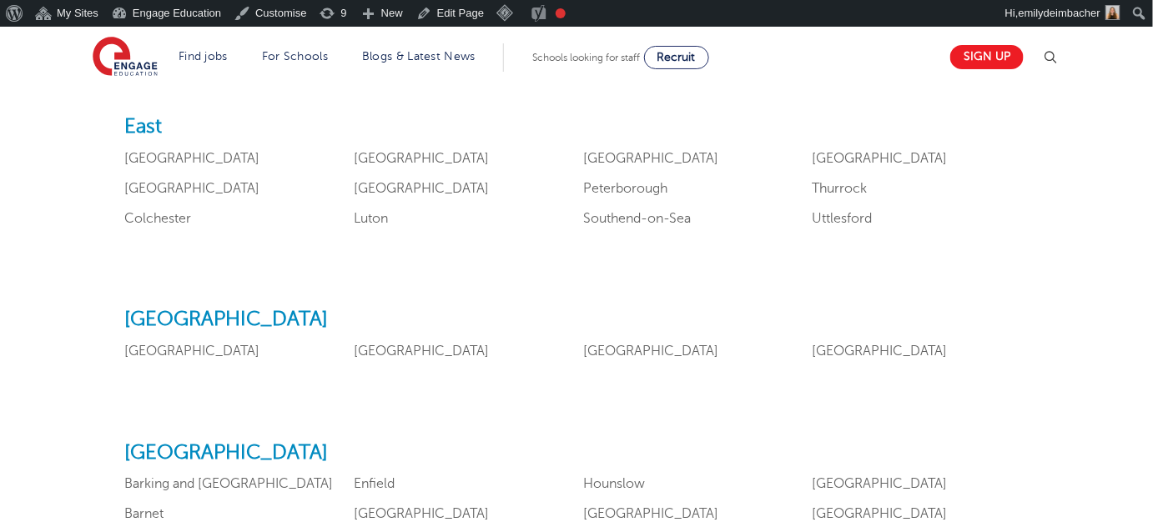
scroll to position [758, 0]
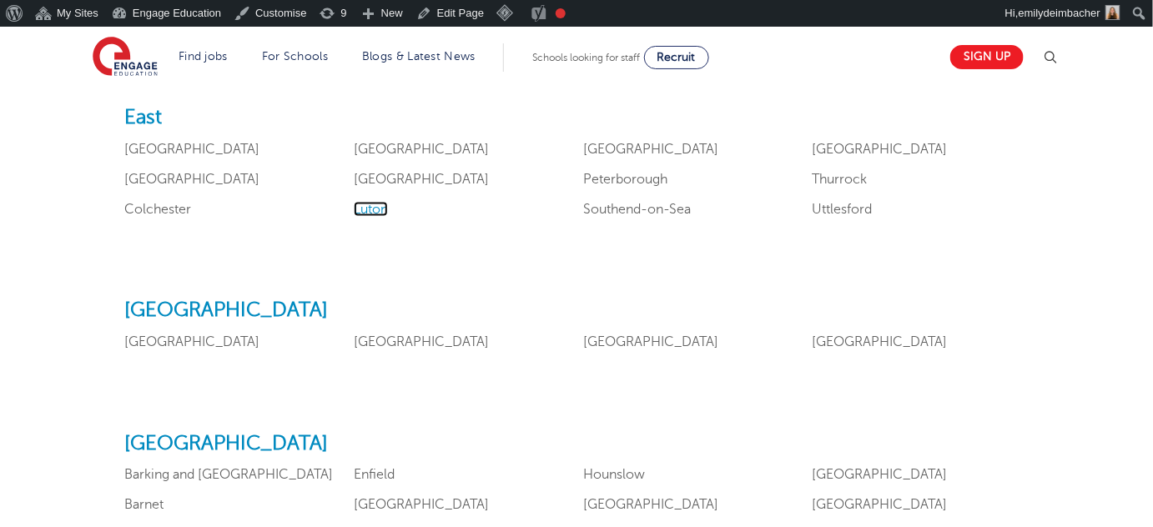
click at [370, 209] on link "Luton" at bounding box center [371, 209] width 34 height 15
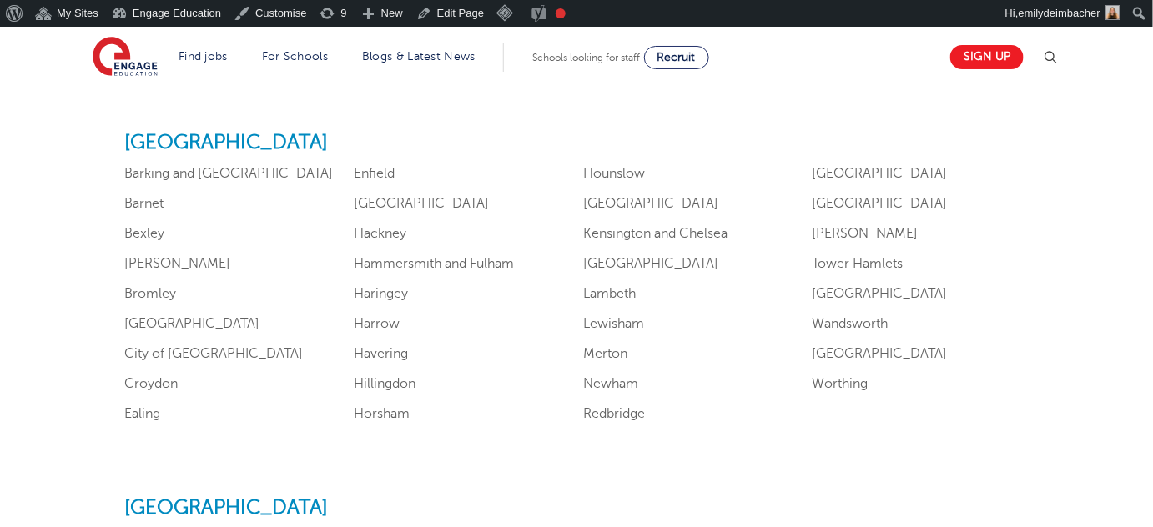
scroll to position [1061, 0]
click at [600, 353] on link "Merton" at bounding box center [605, 352] width 44 height 15
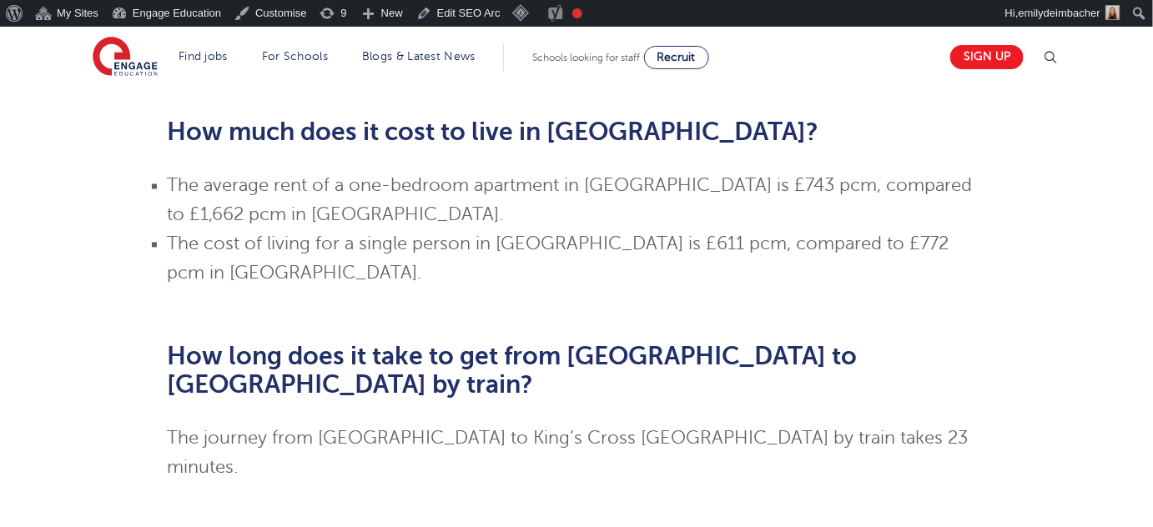
scroll to position [1289, 0]
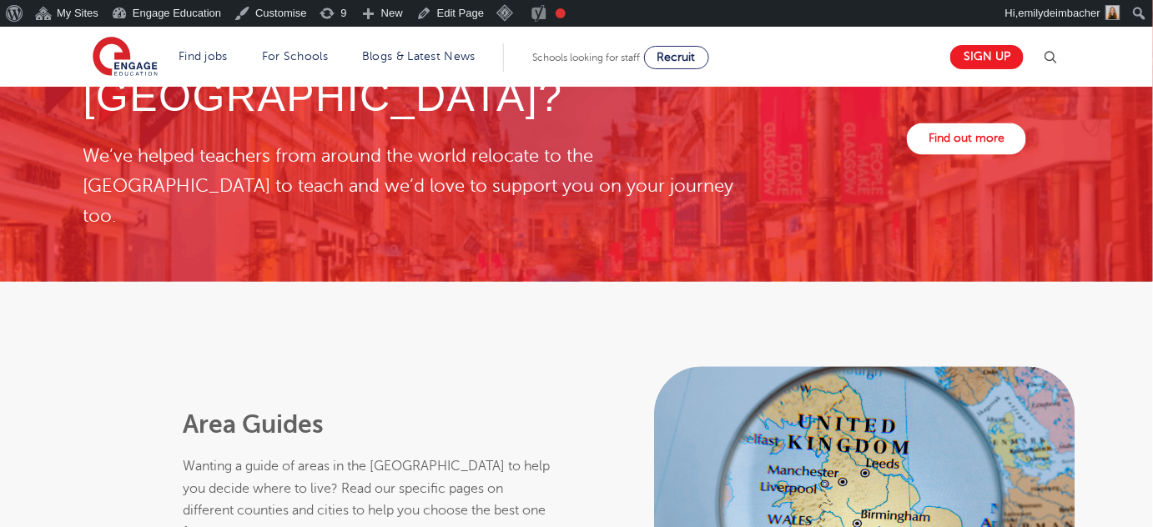
scroll to position [909, 0]
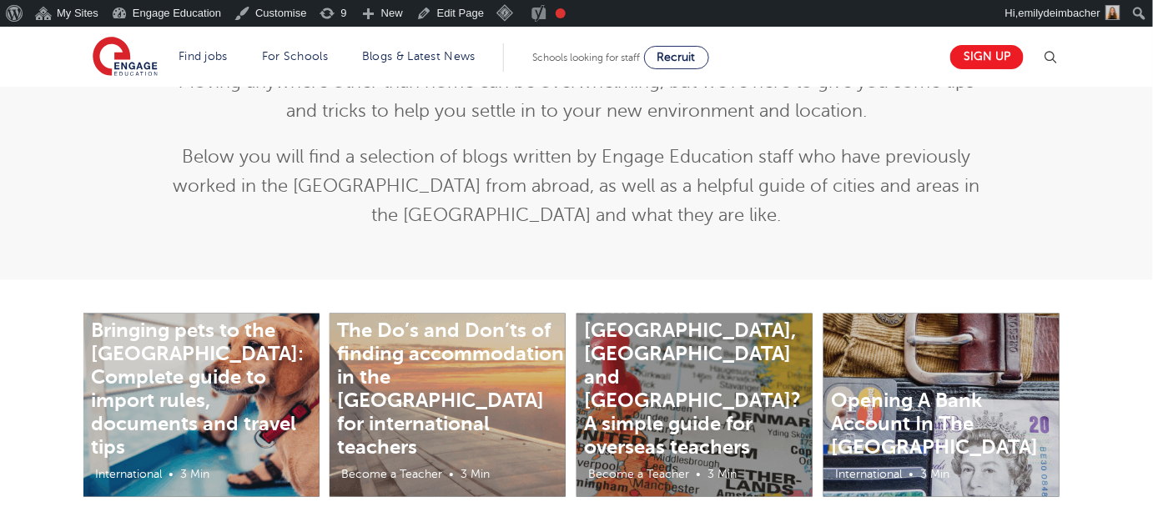
scroll to position [462, 0]
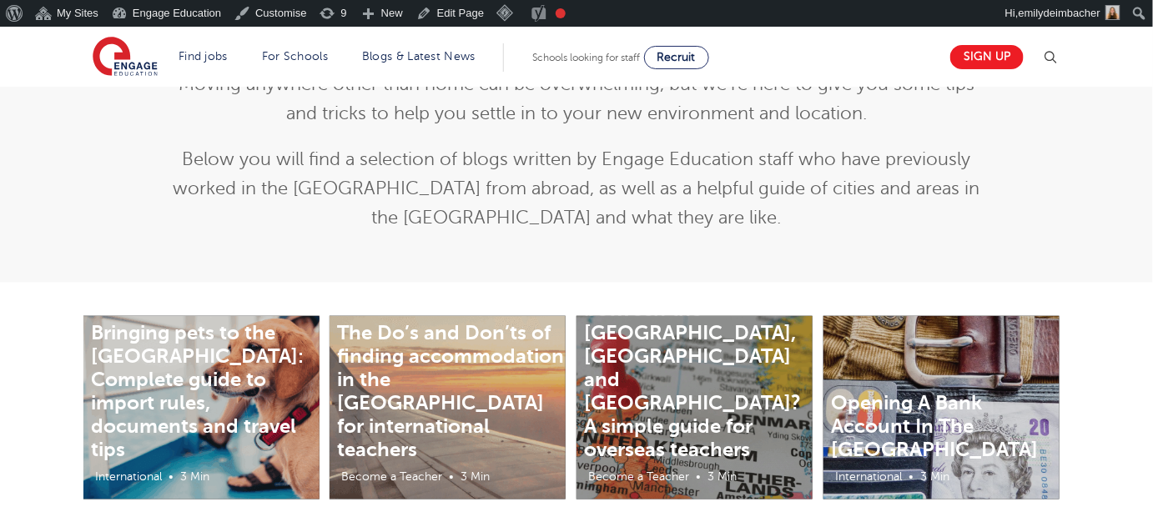
click at [609, 151] on p "Below you will find a selection of blogs written by Engage Education staff who …" at bounding box center [577, 189] width 818 height 88
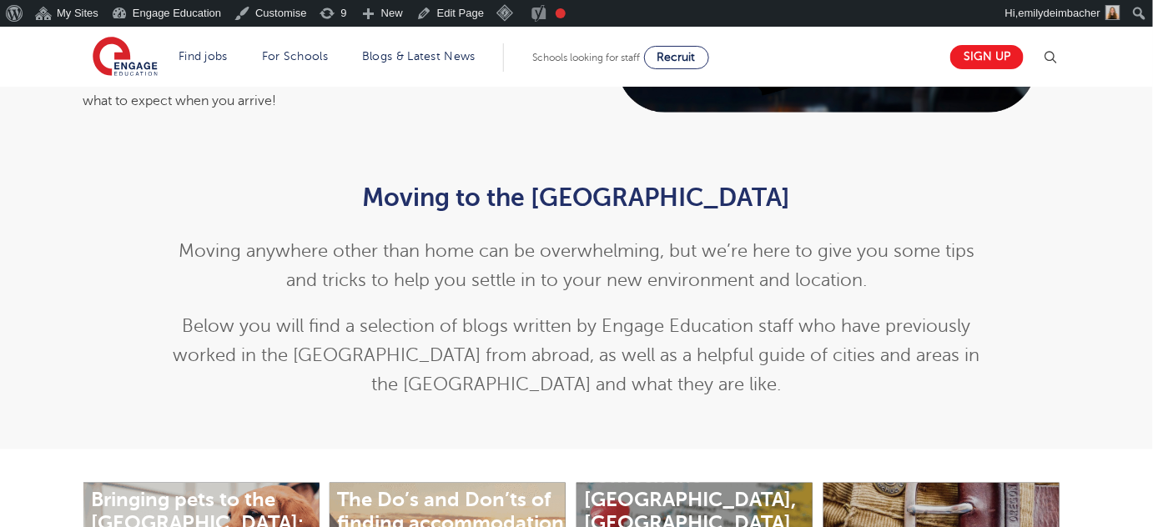
scroll to position [311, 0]
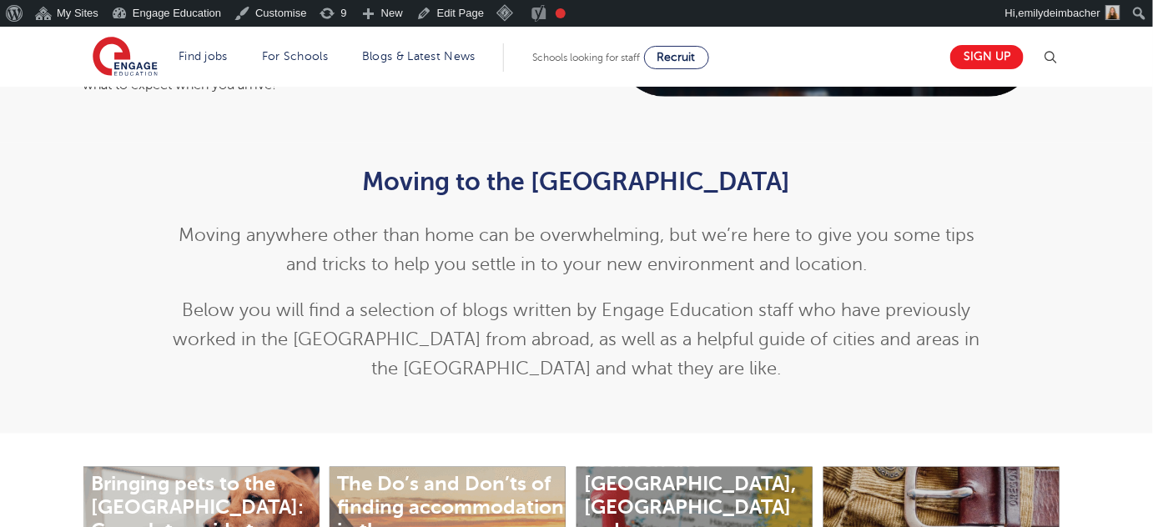
click at [698, 284] on div "Moving to the UK Moving anywhere other than home can be overwhelming, but we’re…" at bounding box center [577, 276] width 818 height 216
click at [444, 218] on div "Moving to the UK Moving anywhere other than home can be overwhelming, but we’re…" at bounding box center [577, 276] width 818 height 216
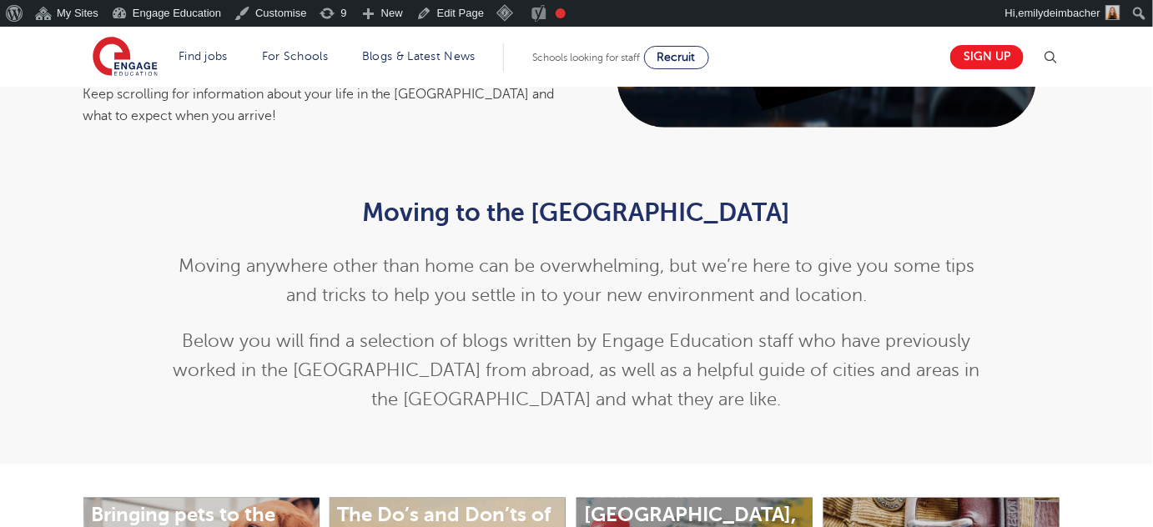
scroll to position [235, 0]
